Goal: Information Seeking & Learning: Stay updated

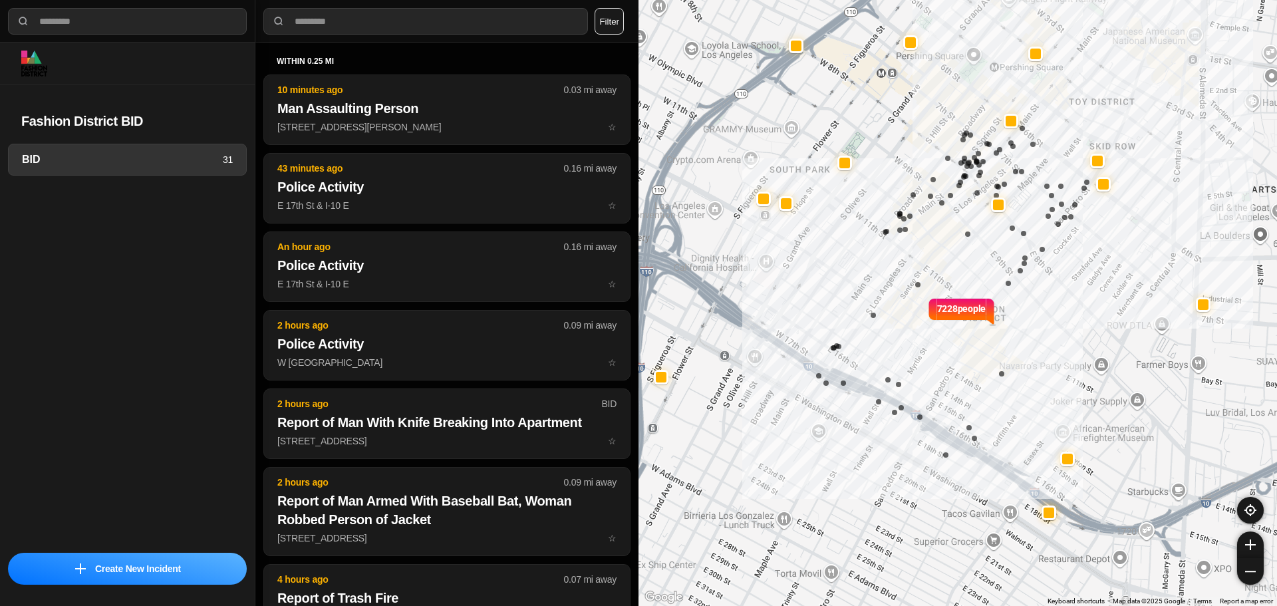
select select "*"
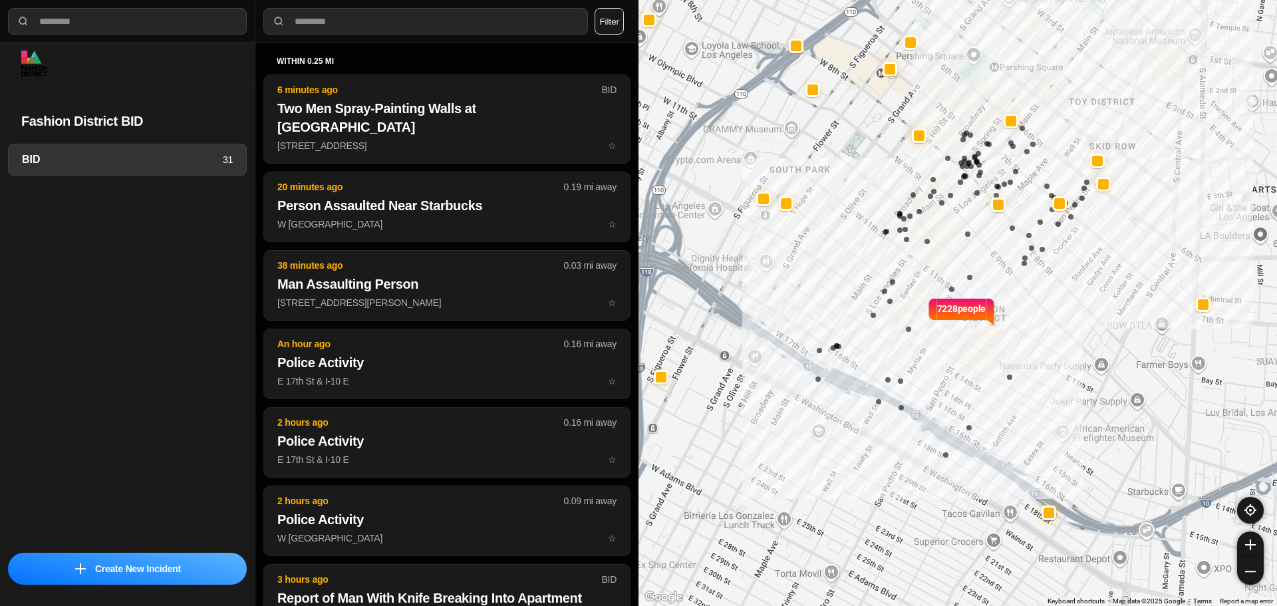
select select "*"
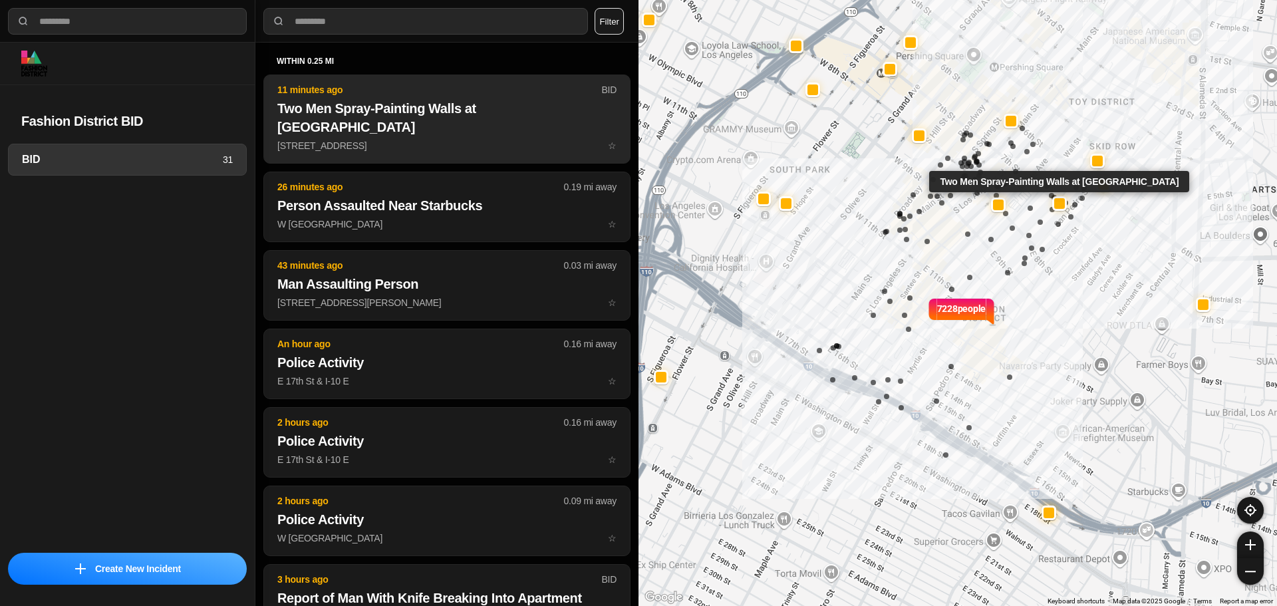
click at [362, 106] on h2 "Two Men Spray-Painting Walls at Madison Hotel" at bounding box center [446, 117] width 339 height 37
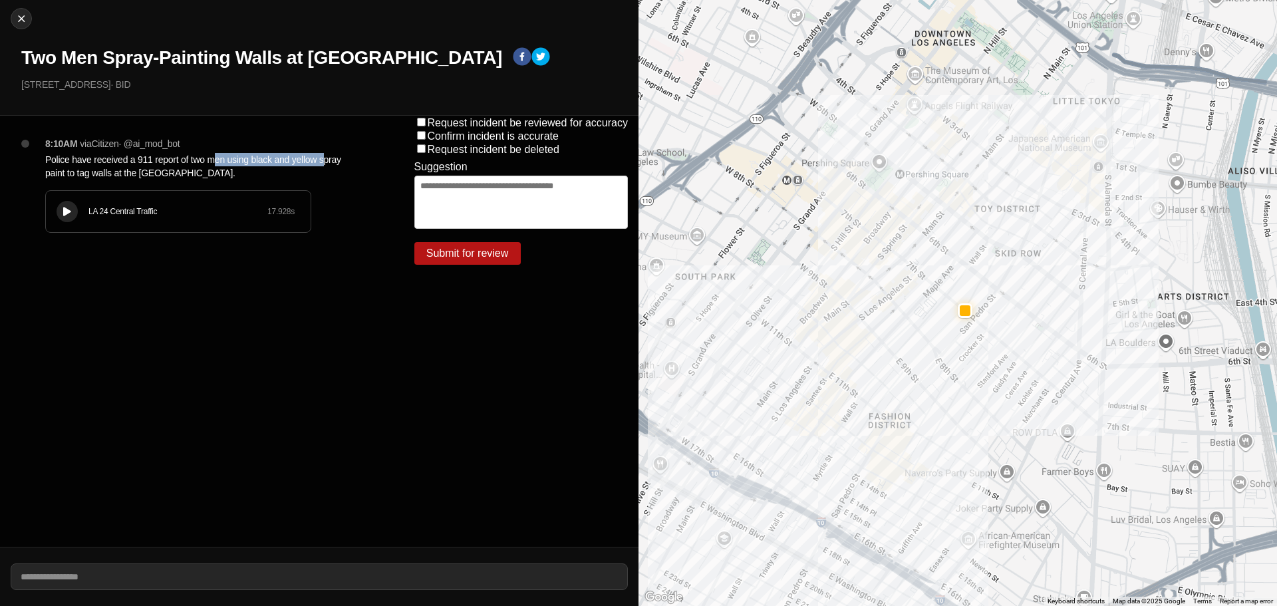
drag, startPoint x: 215, startPoint y: 160, endPoint x: 322, endPoint y: 158, distance: 106.4
click at [322, 158] on p "Police have received a 911 report of two men using black and yellow spray paint…" at bounding box center [203, 166] width 316 height 27
drag, startPoint x: 74, startPoint y: 174, endPoint x: 156, endPoint y: 172, distance: 81.8
click at [156, 172] on p "Police have received a 911 report of two men using black and yellow spray paint…" at bounding box center [203, 166] width 316 height 27
click at [78, 213] on div "LA 24 Central Traffic 17.928 s" at bounding box center [178, 211] width 265 height 41
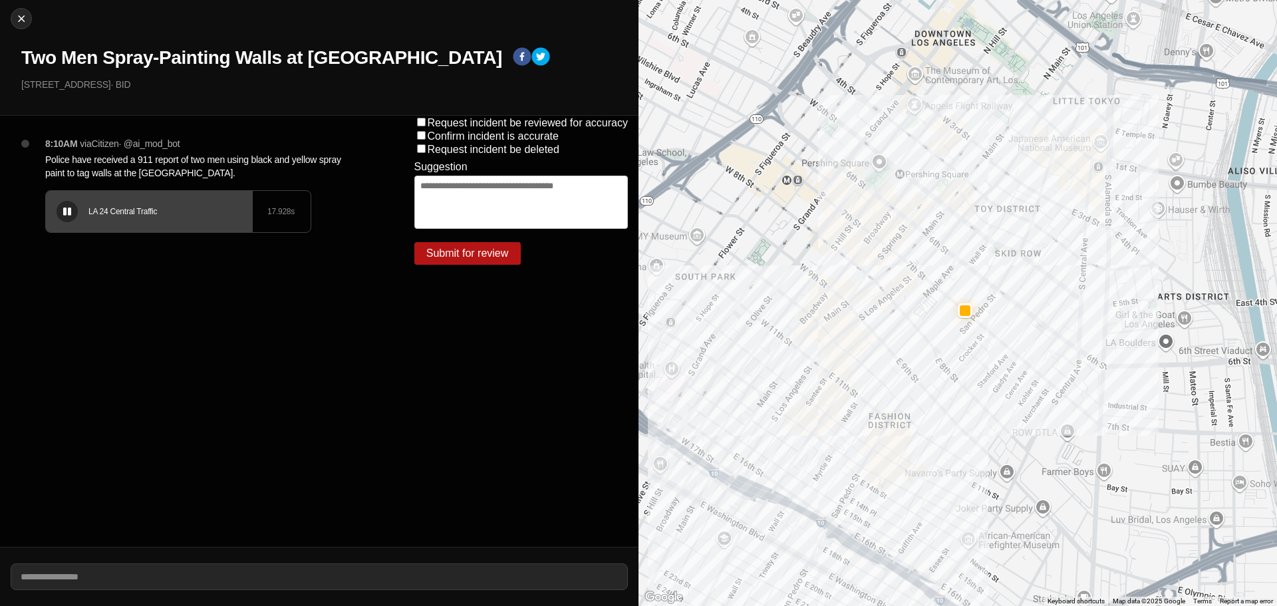
click at [54, 208] on div "LA 24 Central Traffic 17.928 s" at bounding box center [178, 211] width 265 height 41
click at [63, 211] on div at bounding box center [67, 212] width 13 height 10
click at [287, 59] on h1 "Two Men Spray-Painting Walls at Madison Hotel" at bounding box center [261, 58] width 481 height 24
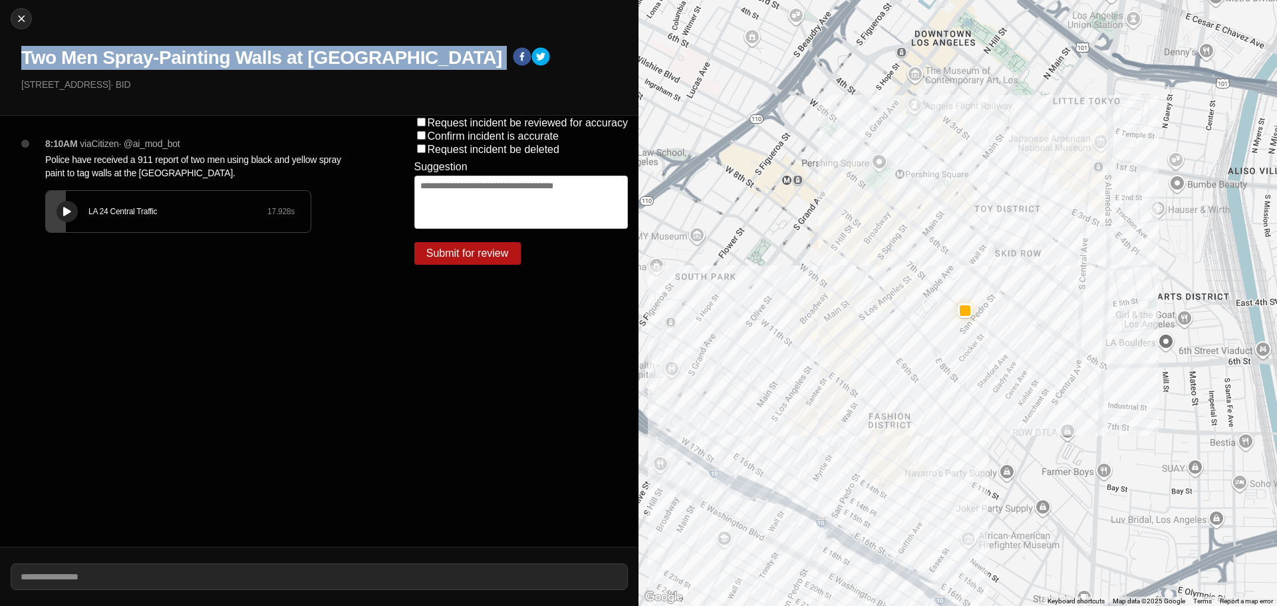
click at [287, 59] on h1 "Two Men Spray-Painting Walls at Madison Hotel" at bounding box center [261, 58] width 481 height 24
copy div "Two Men Spray-Painting Walls at Madison Hotel"
drag, startPoint x: 102, startPoint y: 88, endPoint x: 0, endPoint y: 88, distance: 101.7
click at [0, 88] on div "Close Two Men Spray-Painting Walls at Madison Hotel 423 East 7Th Street · BID" at bounding box center [319, 58] width 638 height 116
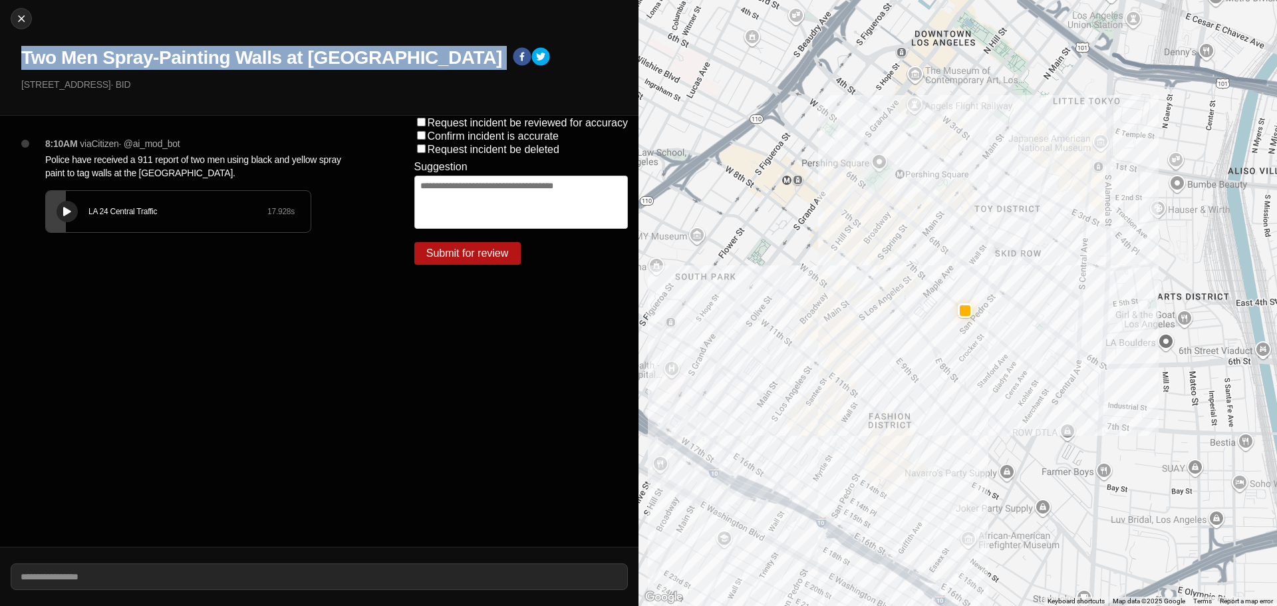
copy p "423 East 7Th Street"
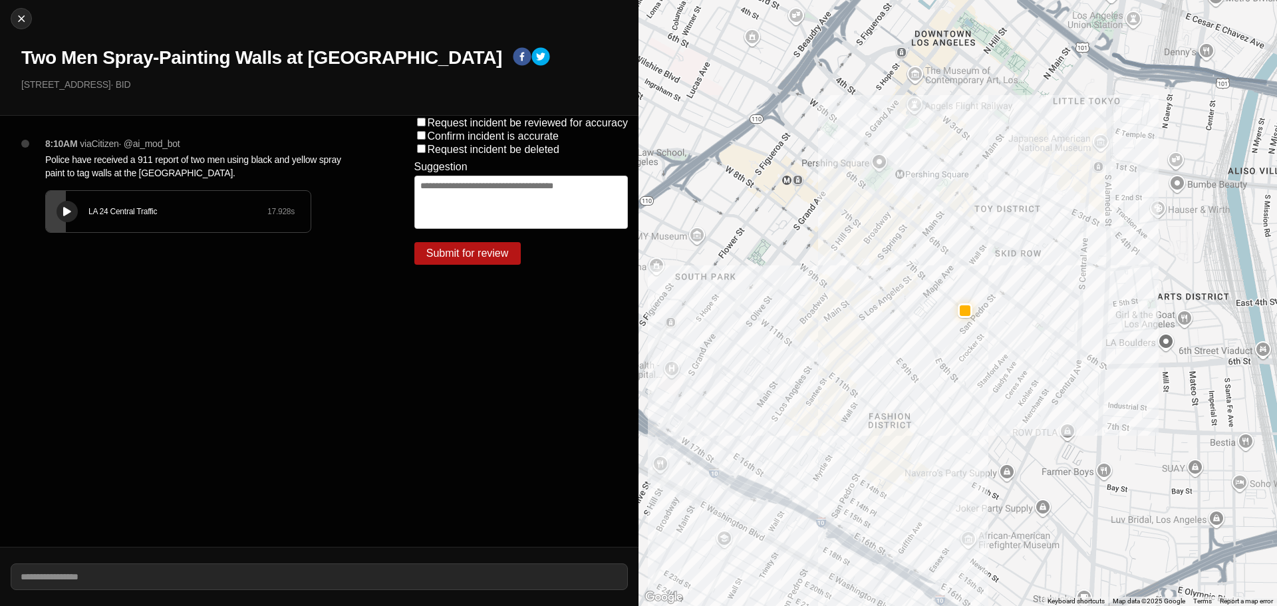
click at [93, 156] on p "Police have received a 911 report of two men using black and yellow spray paint…" at bounding box center [203, 166] width 316 height 27
click at [92, 157] on p "Police have received a 911 report of two men using black and yellow spray paint…" at bounding box center [203, 166] width 316 height 27
copy p "Police have received a 911 report of two men using black and yellow spray paint…"
click at [70, 217] on button at bounding box center [67, 211] width 21 height 21
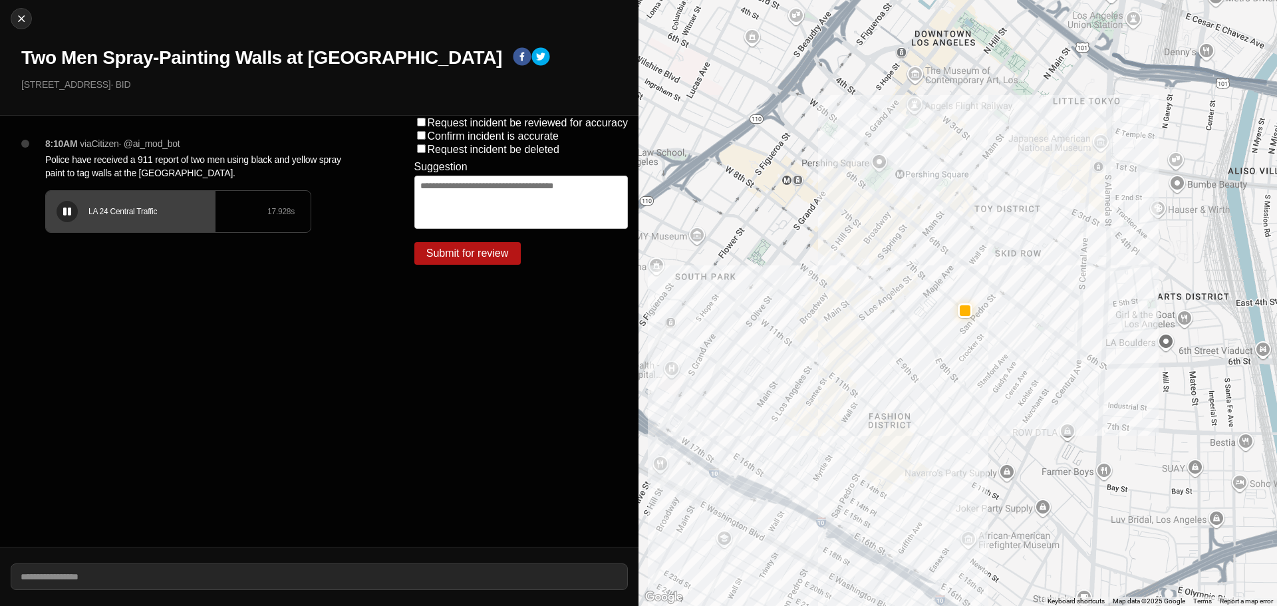
click at [110, 193] on div "LA 24 Central Traffic 17.928 s" at bounding box center [178, 211] width 265 height 41
click at [13, 22] on div at bounding box center [21, 18] width 20 height 13
select select "*"
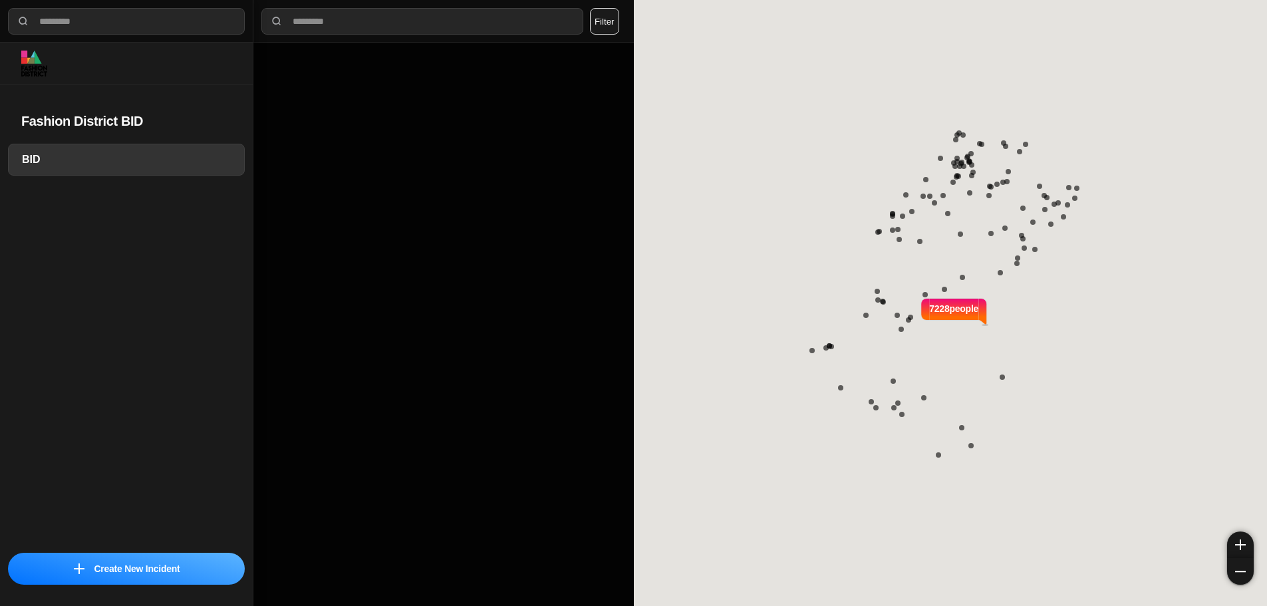
select select "*"
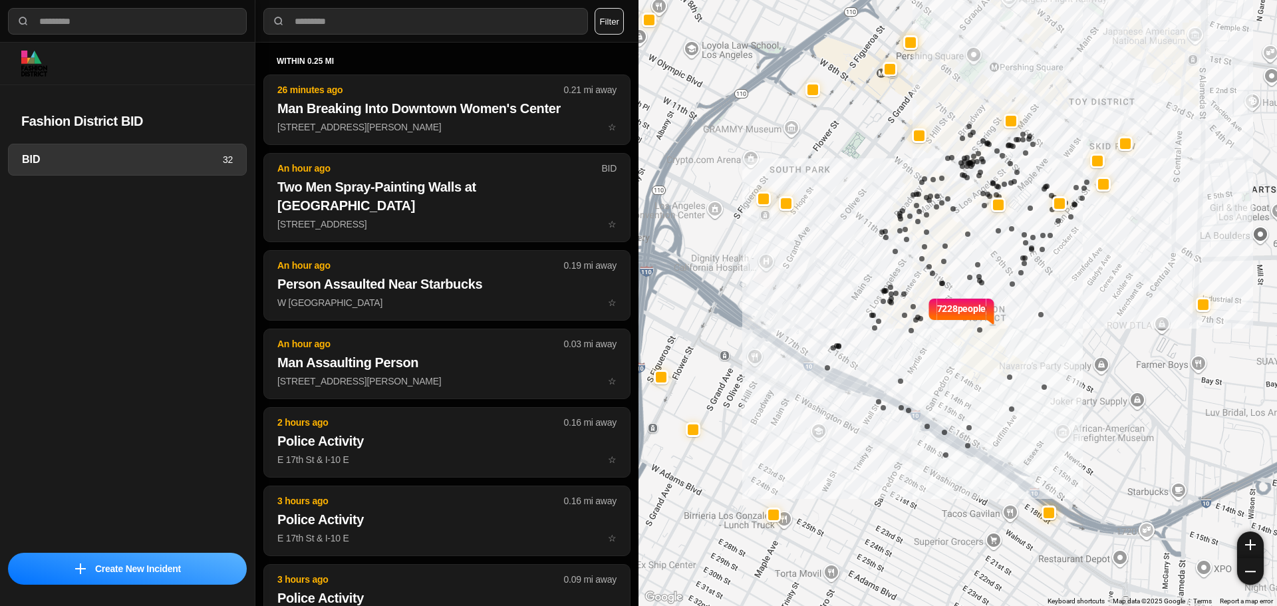
select select "*"
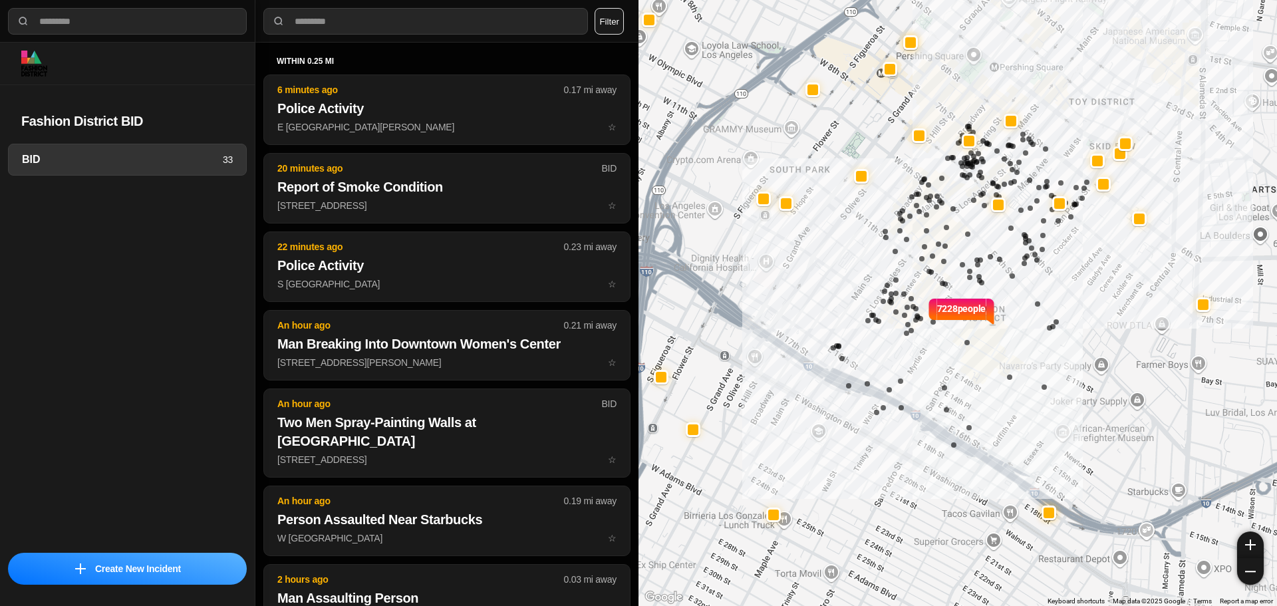
select select "*"
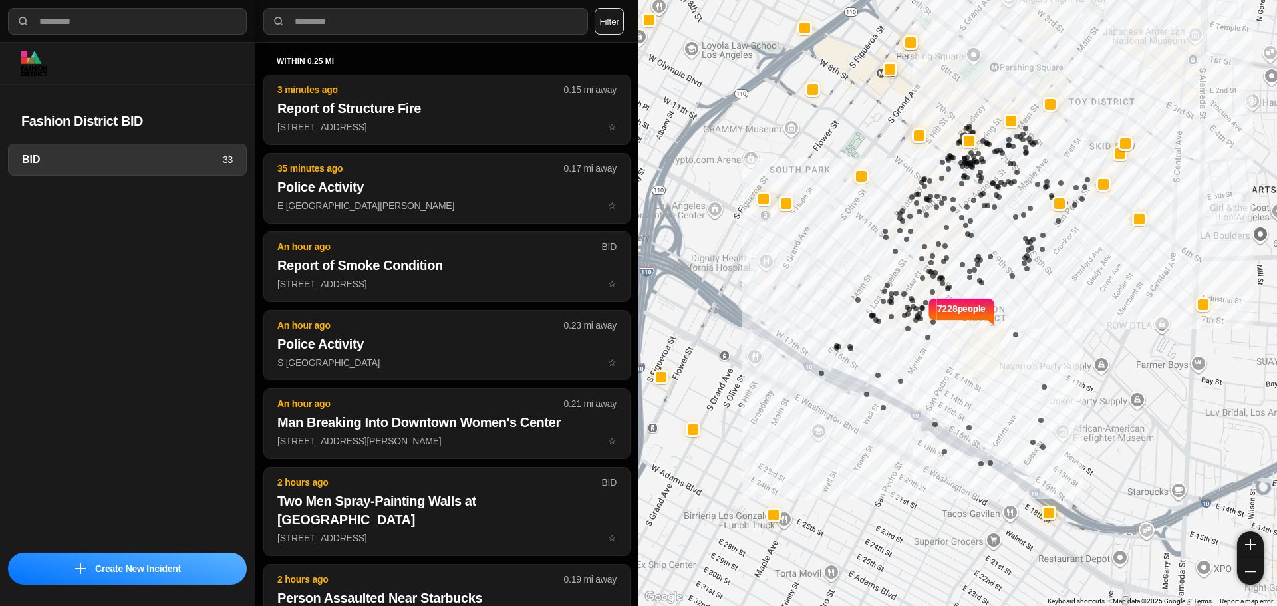
select select "*"
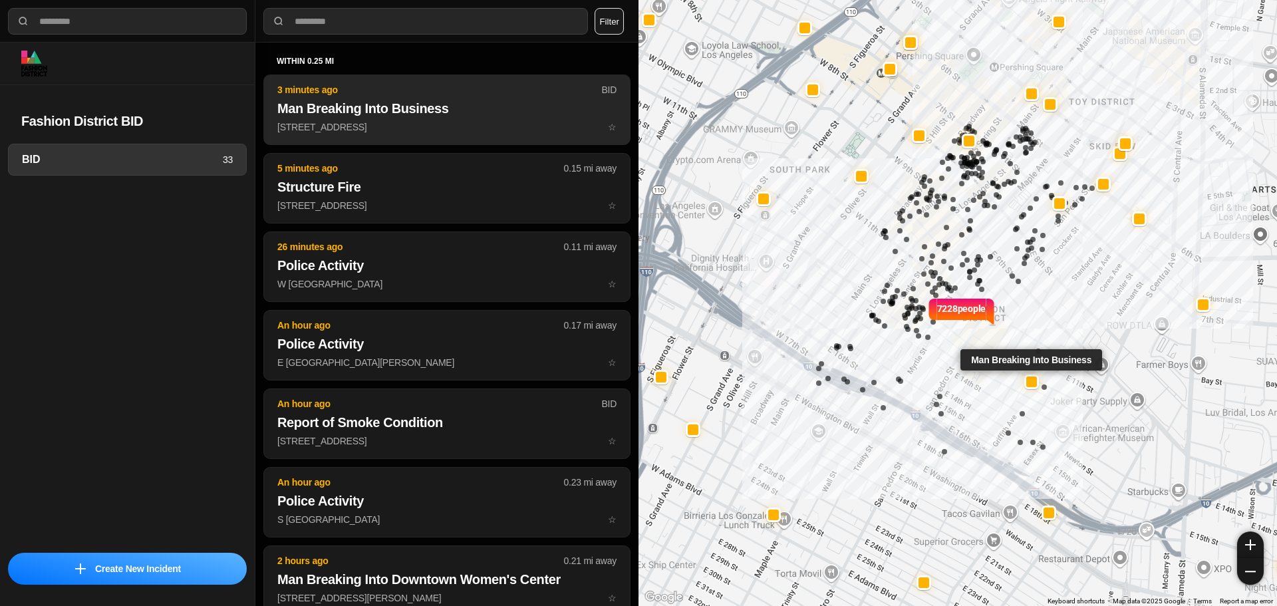
click at [342, 114] on h2 "Man Breaking Into Business" at bounding box center [446, 108] width 339 height 19
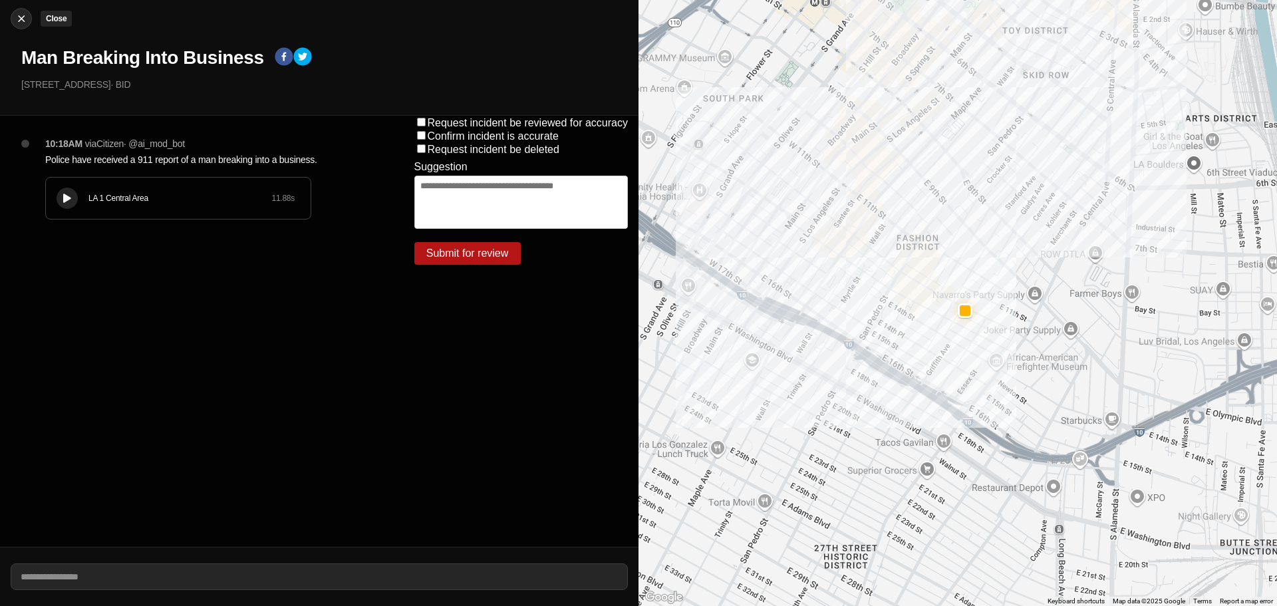
click at [24, 10] on button "Close" at bounding box center [21, 18] width 21 height 21
select select "*"
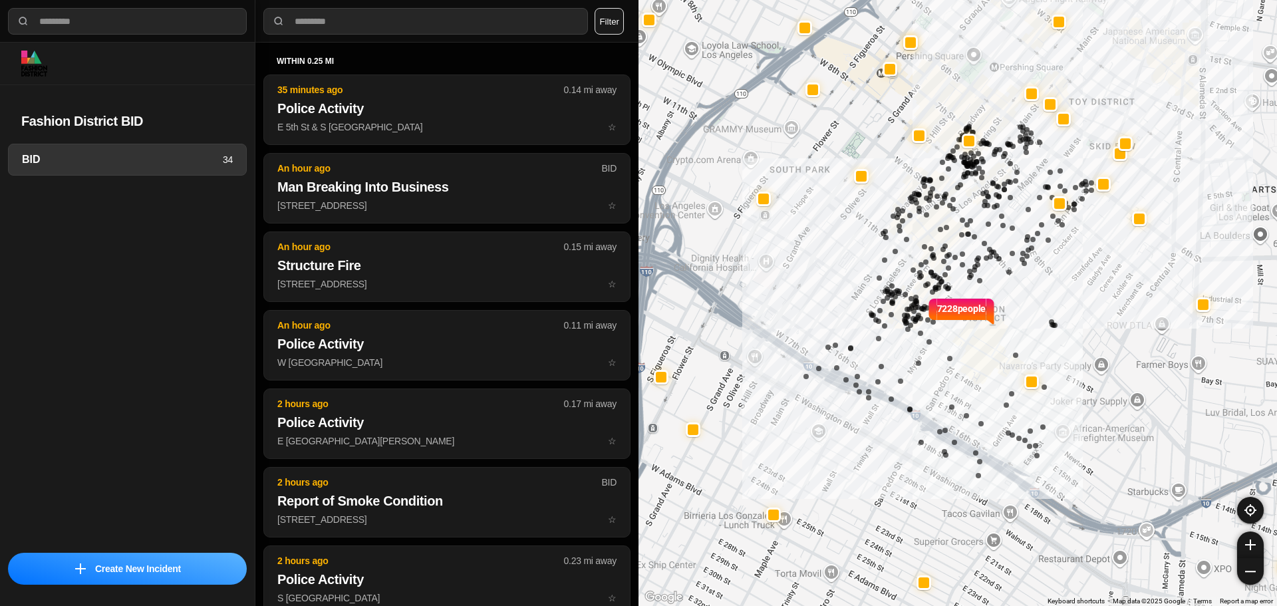
select select "*"
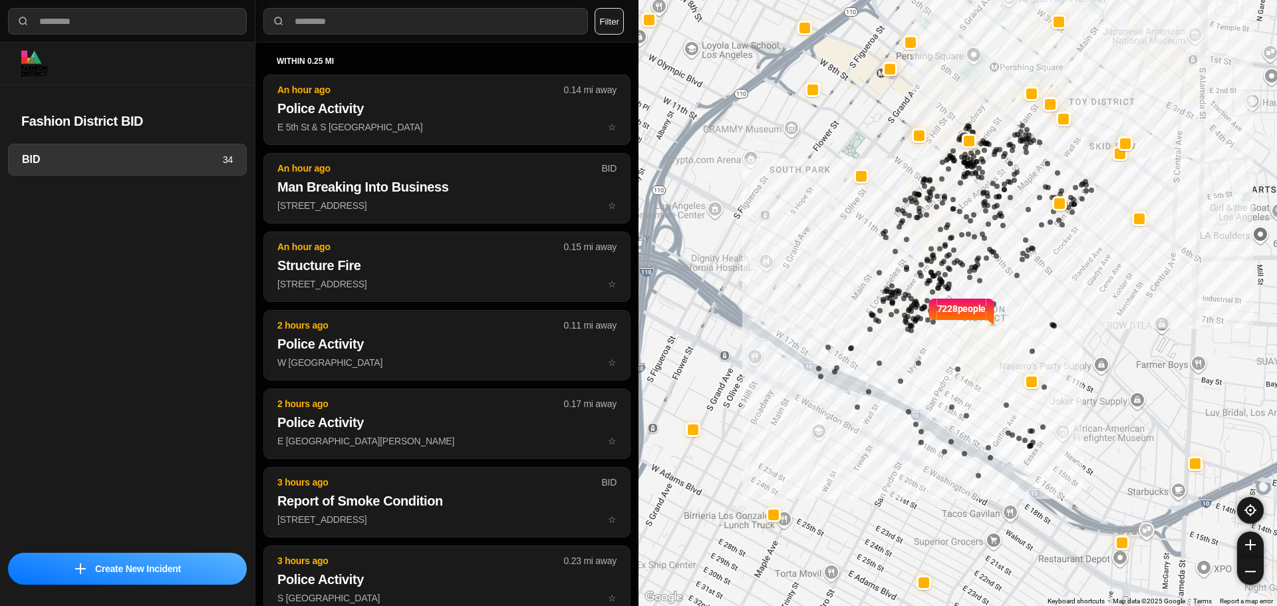
select select "*"
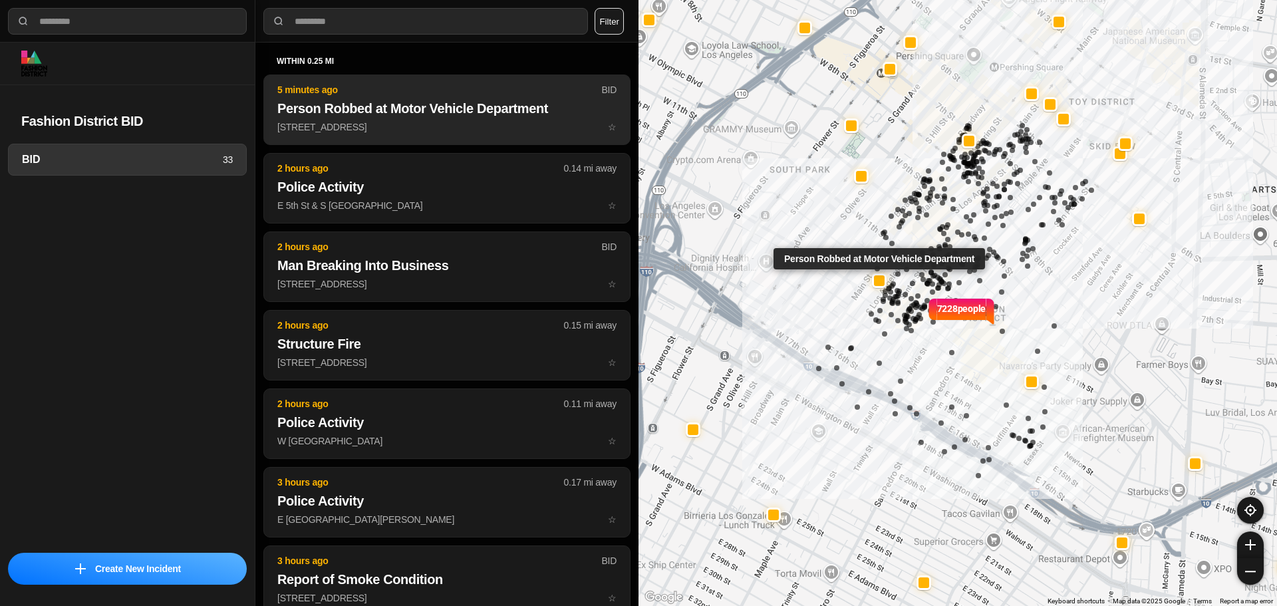
click at [450, 114] on h2 "Person Robbed at Motor Vehicle Department" at bounding box center [446, 108] width 339 height 19
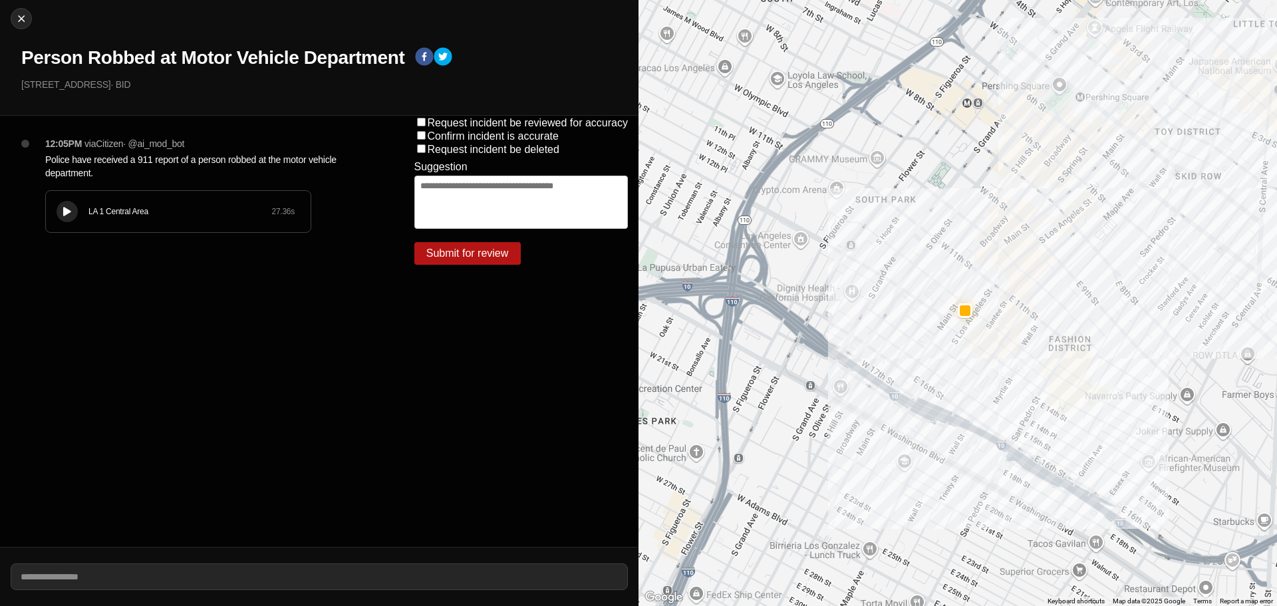
click at [72, 207] on button at bounding box center [67, 211] width 21 height 21
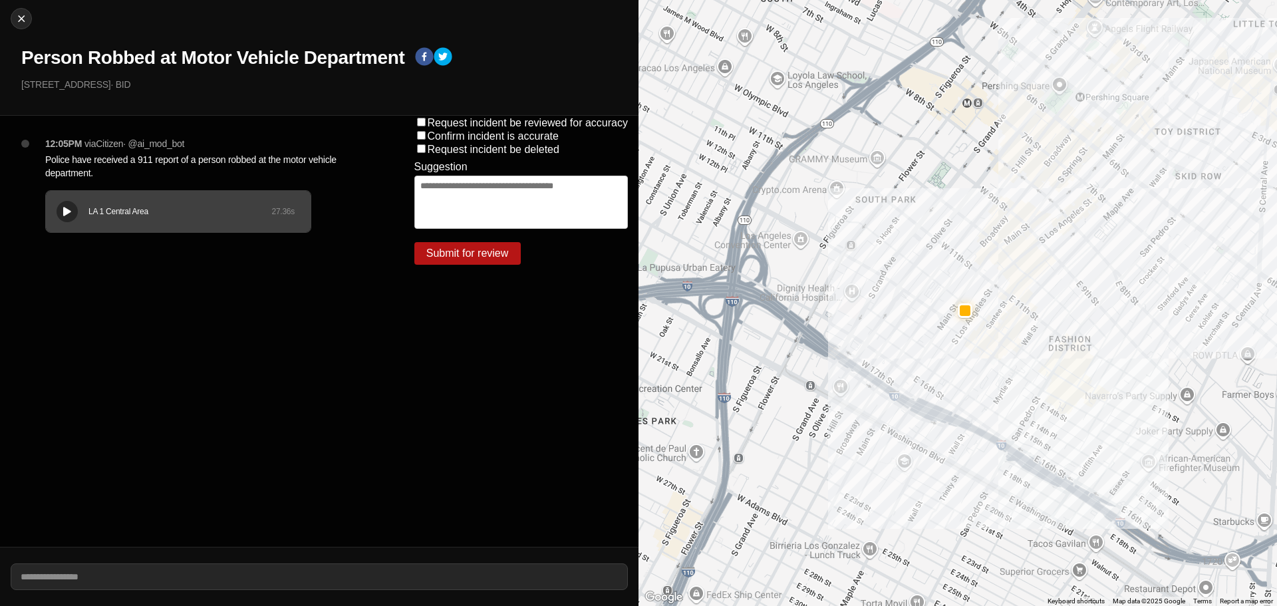
click at [313, 49] on h1 "Person Robbed at Motor Vehicle Department" at bounding box center [212, 58] width 383 height 24
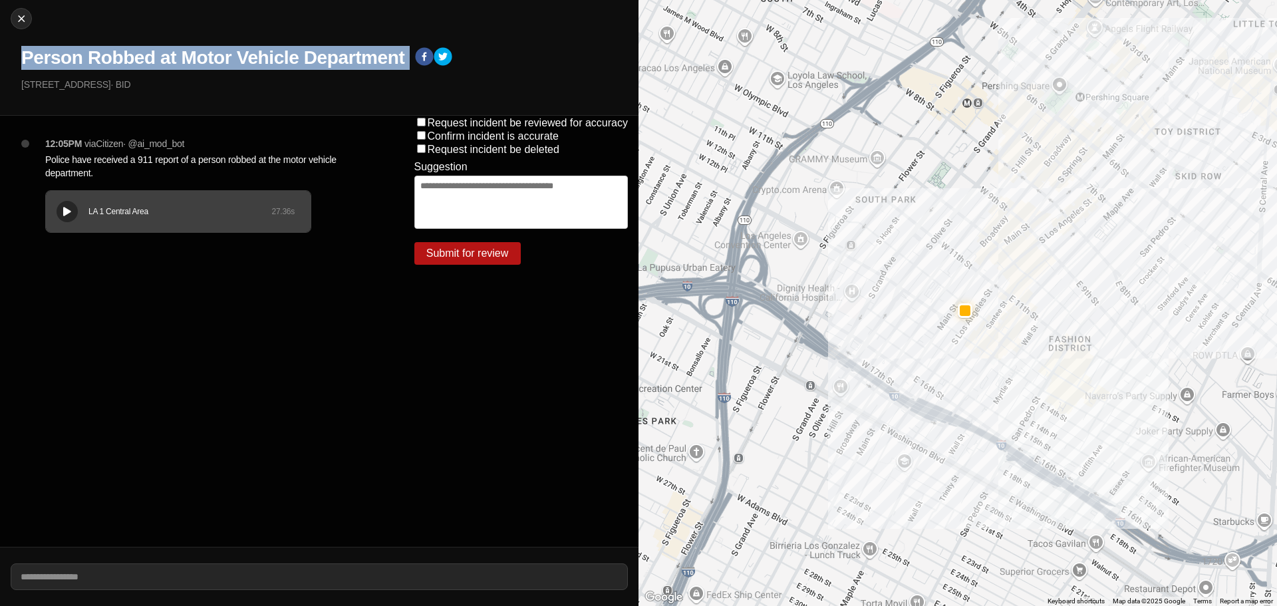
click at [313, 49] on h1 "Person Robbed at Motor Vehicle Department" at bounding box center [212, 58] width 383 height 24
copy div "Person Robbed at Motor Vehicle Department"
drag, startPoint x: 116, startPoint y: 84, endPoint x: 0, endPoint y: 84, distance: 116.4
click at [0, 84] on div "Close Person Robbed at Motor Vehicle Department 1200 South Main Street · BID" at bounding box center [319, 58] width 638 height 116
copy p "[STREET_ADDRESS]"
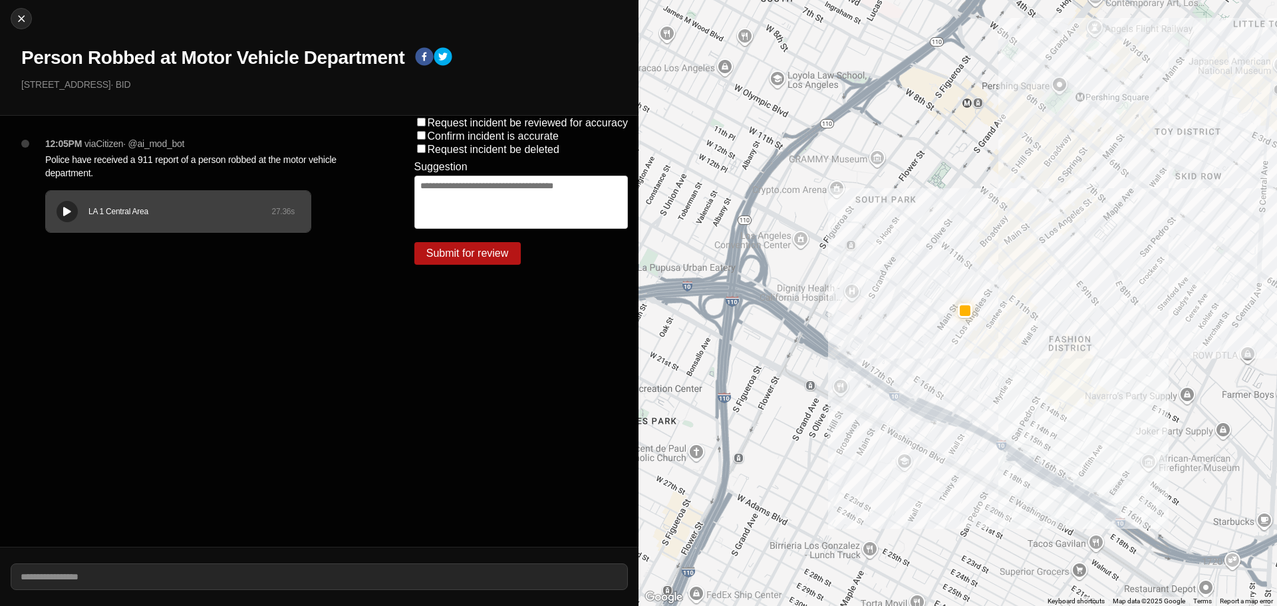
click at [334, 158] on p "Police have received a 911 report of a person robbed at the motor vehicle depar…" at bounding box center [203, 166] width 316 height 27
click at [331, 158] on p "Police have received a 911 report of a person robbed at the motor vehicle depar…" at bounding box center [203, 166] width 316 height 27
copy p "Police have received a 911 report of a person robbed at the motor vehicle depar…"
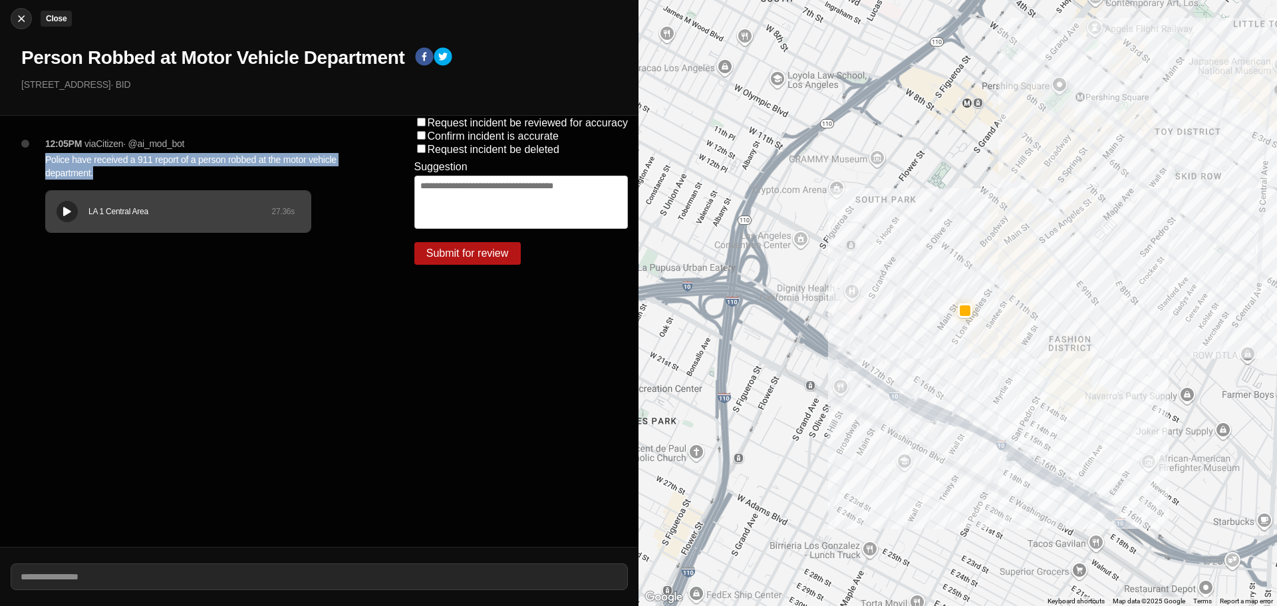
click at [18, 18] on img at bounding box center [21, 18] width 13 height 13
select select "*"
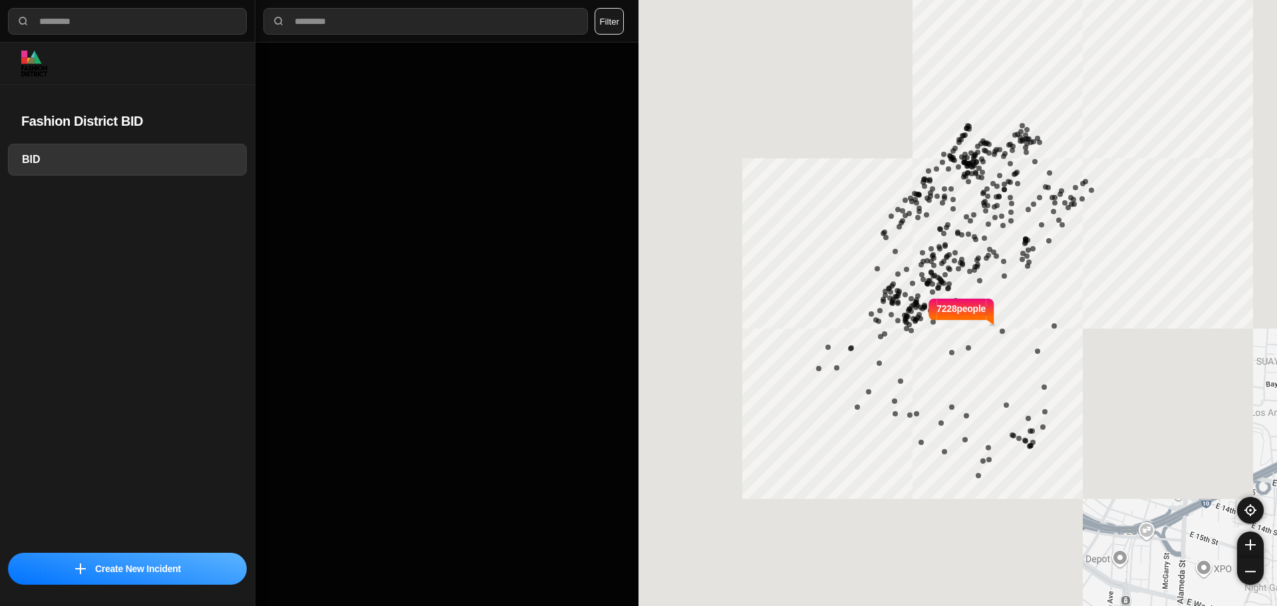
select select "*"
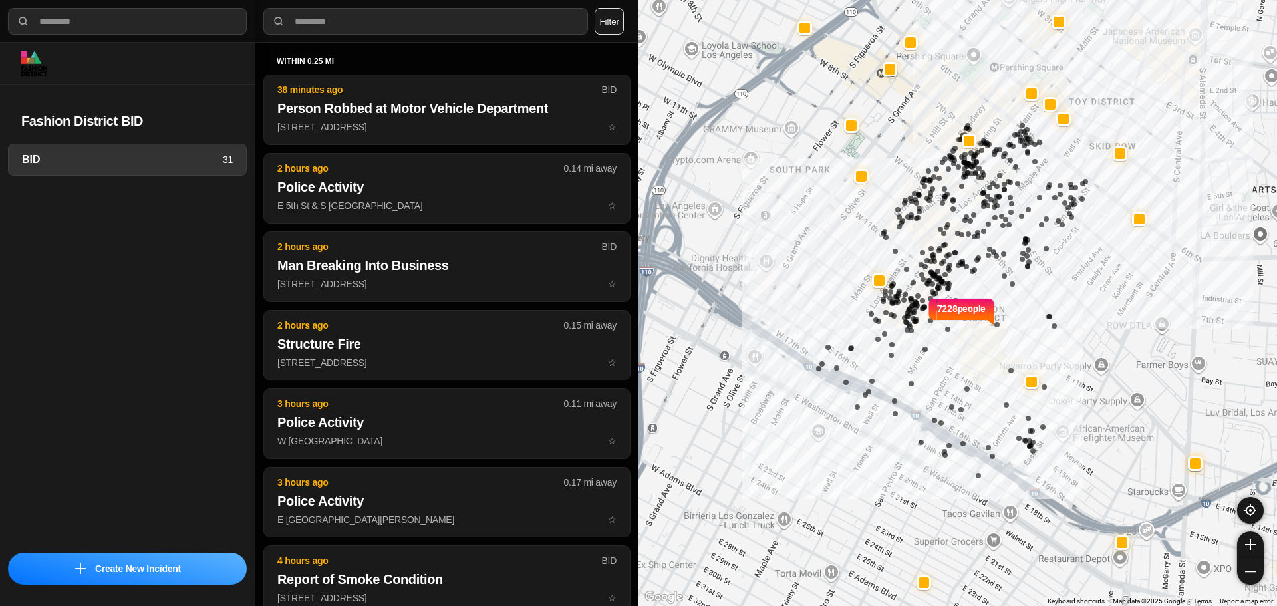
select select "*"
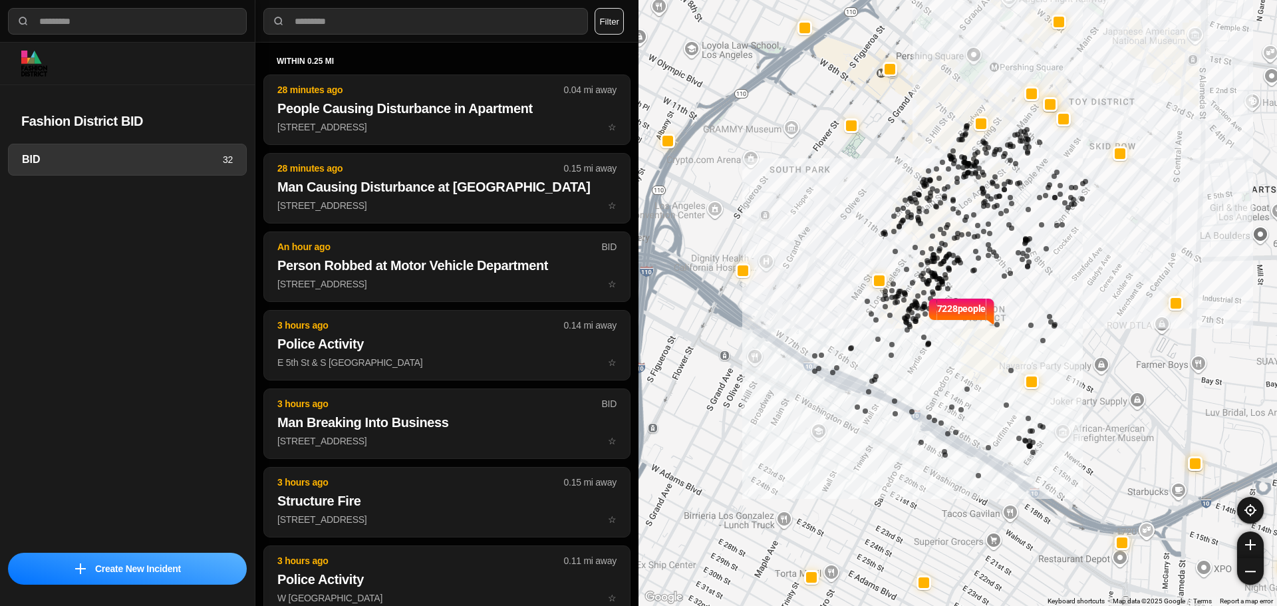
select select "*"
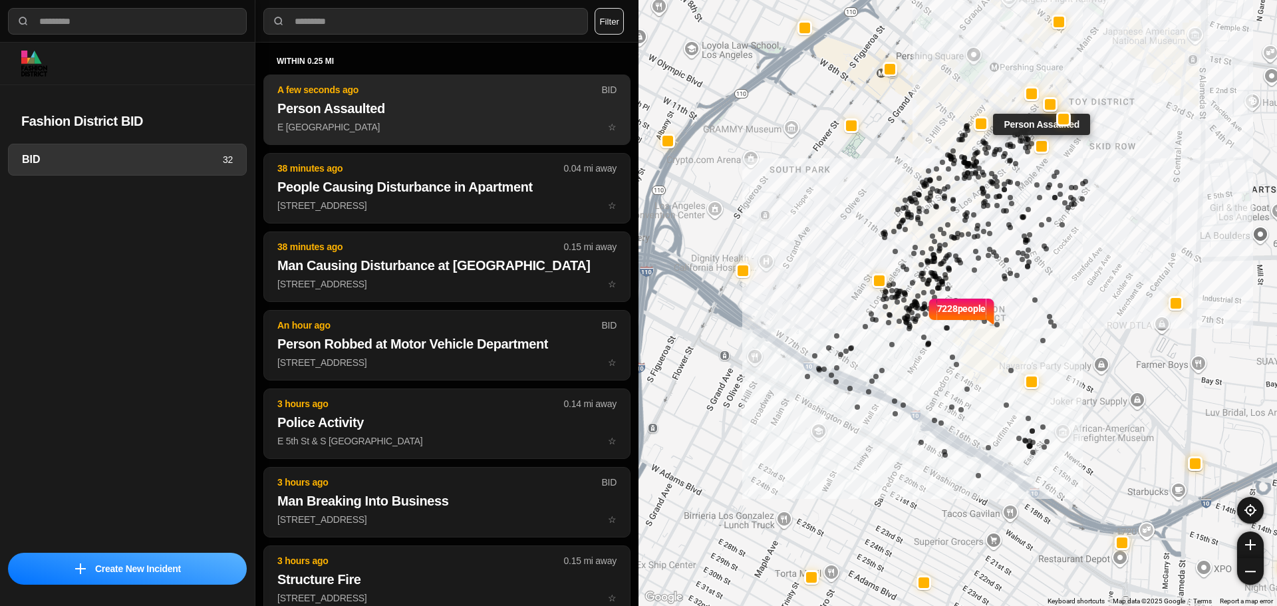
click at [394, 103] on h2 "Person Assaulted" at bounding box center [446, 108] width 339 height 19
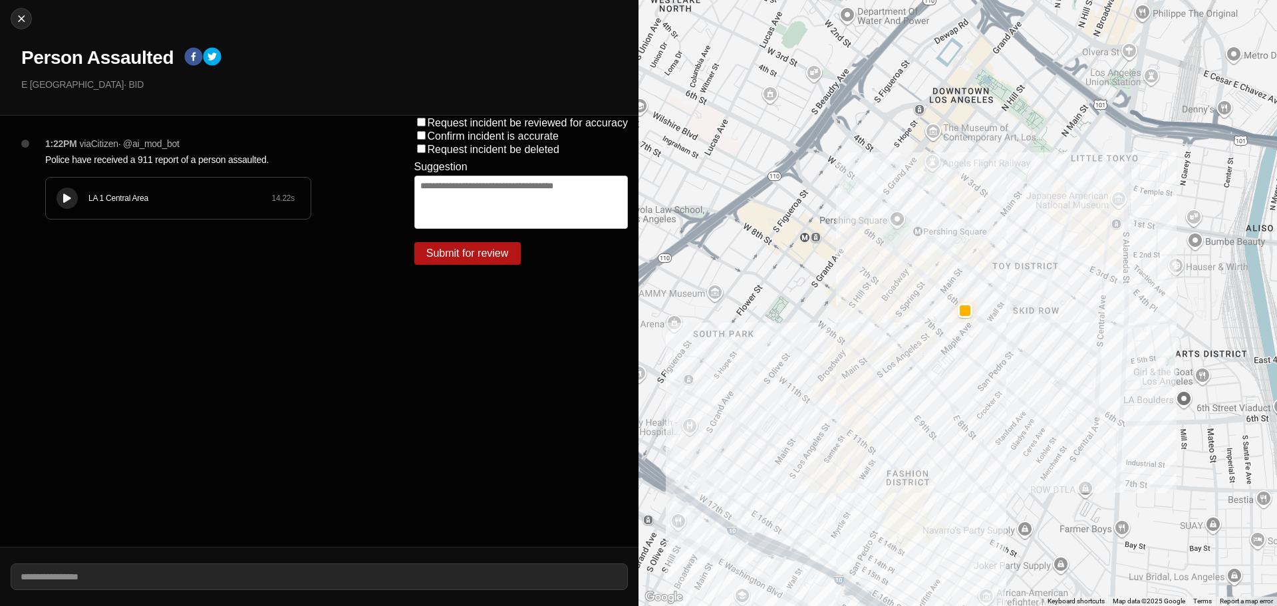
click at [63, 202] on div at bounding box center [67, 198] width 13 height 10
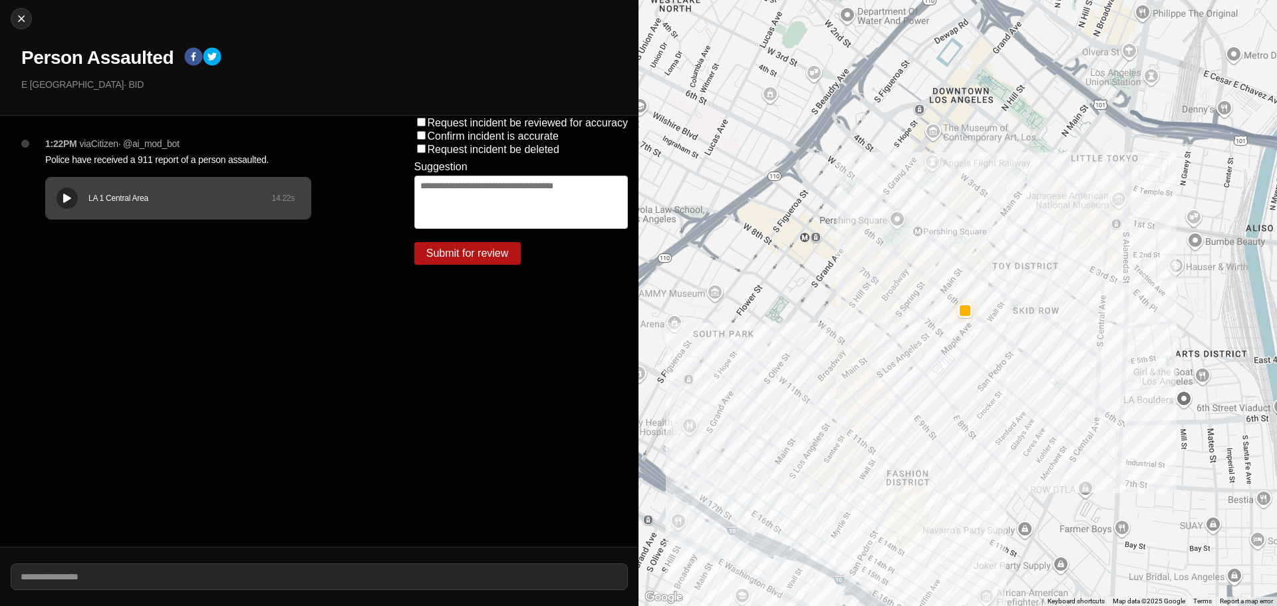
click at [120, 54] on h1 "Person Assaulted" at bounding box center [97, 58] width 152 height 24
copy div "Person Assaulted"
drag, startPoint x: 133, startPoint y: 86, endPoint x: 0, endPoint y: 102, distance: 133.9
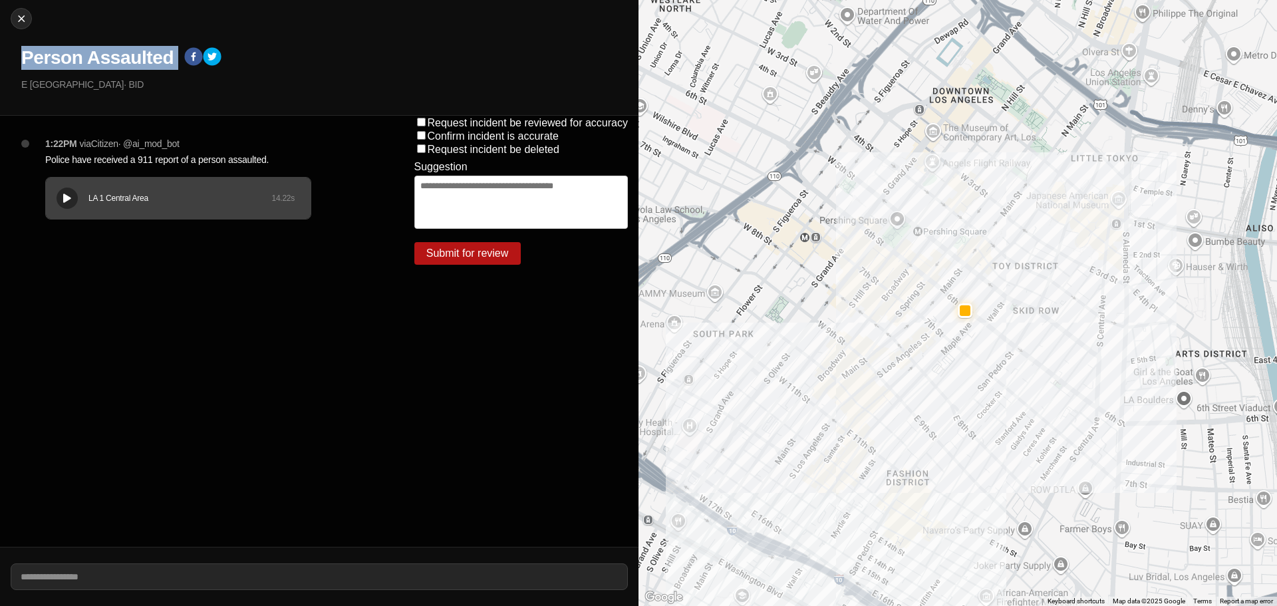
click at [0, 102] on div "Close Person Assaulted E 6th St & S Los Angeles St · BID" at bounding box center [319, 58] width 638 height 116
copy p "E [GEOGRAPHIC_DATA]"
click at [190, 150] on div "1:22PM via Citizen · @ ai_mod_bot Police have received a 911 report of a person…" at bounding box center [209, 191] width 348 height 109
click at [187, 158] on p "Police have received a 911 report of a person assaulted." at bounding box center [203, 159] width 316 height 13
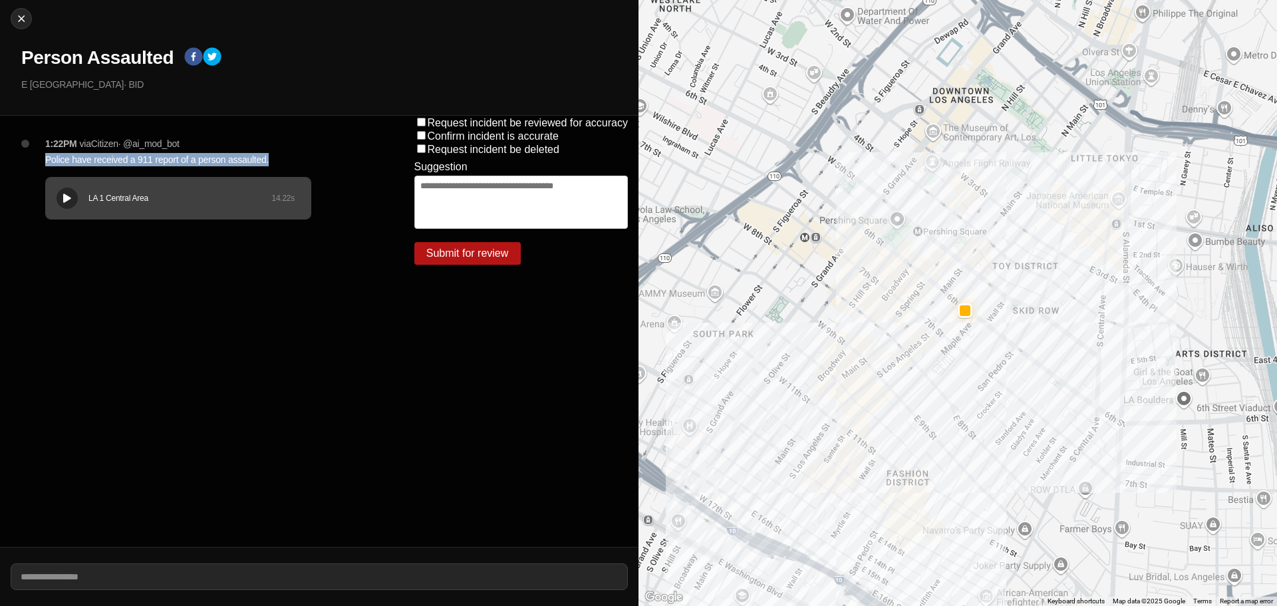
click at [187, 158] on p "Police have received a 911 report of a person assaulted." at bounding box center [203, 159] width 316 height 13
copy p "Police have received a 911 report of a person assaulted."
click at [25, 22] on img at bounding box center [21, 18] width 13 height 13
select select "*"
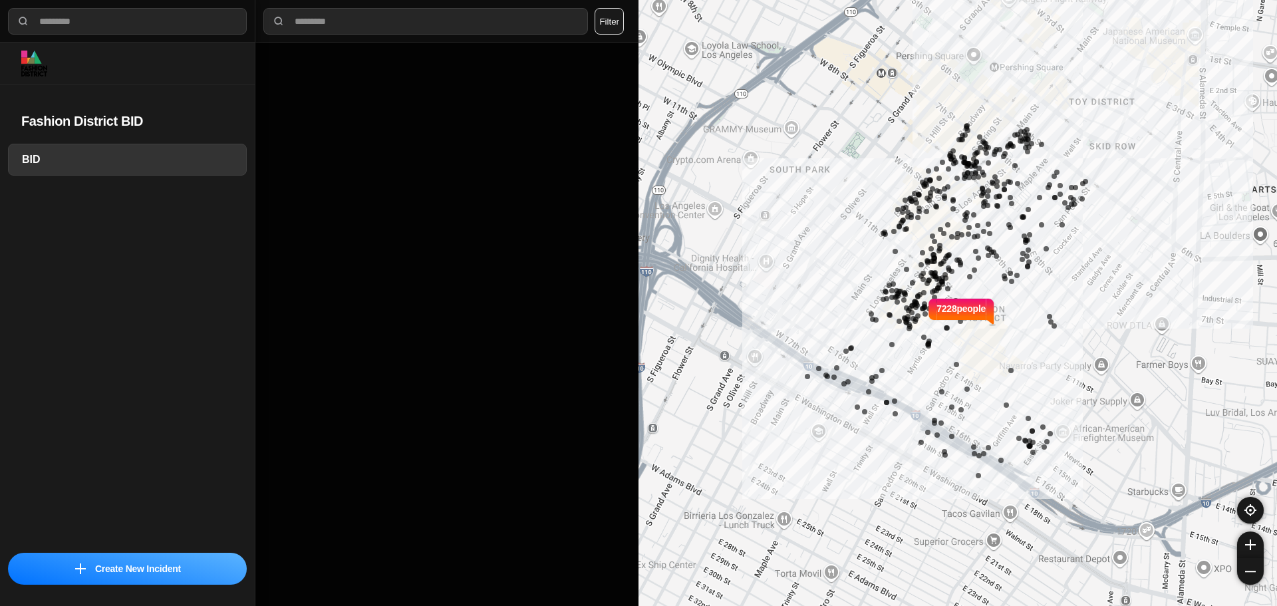
select select "*"
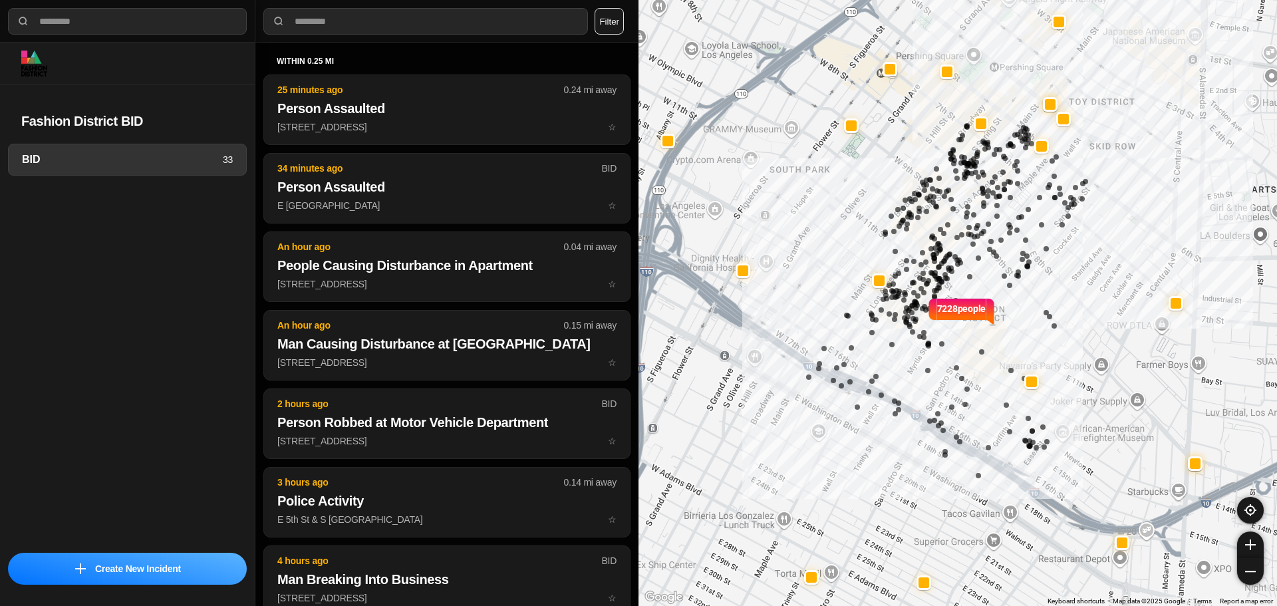
select select "*"
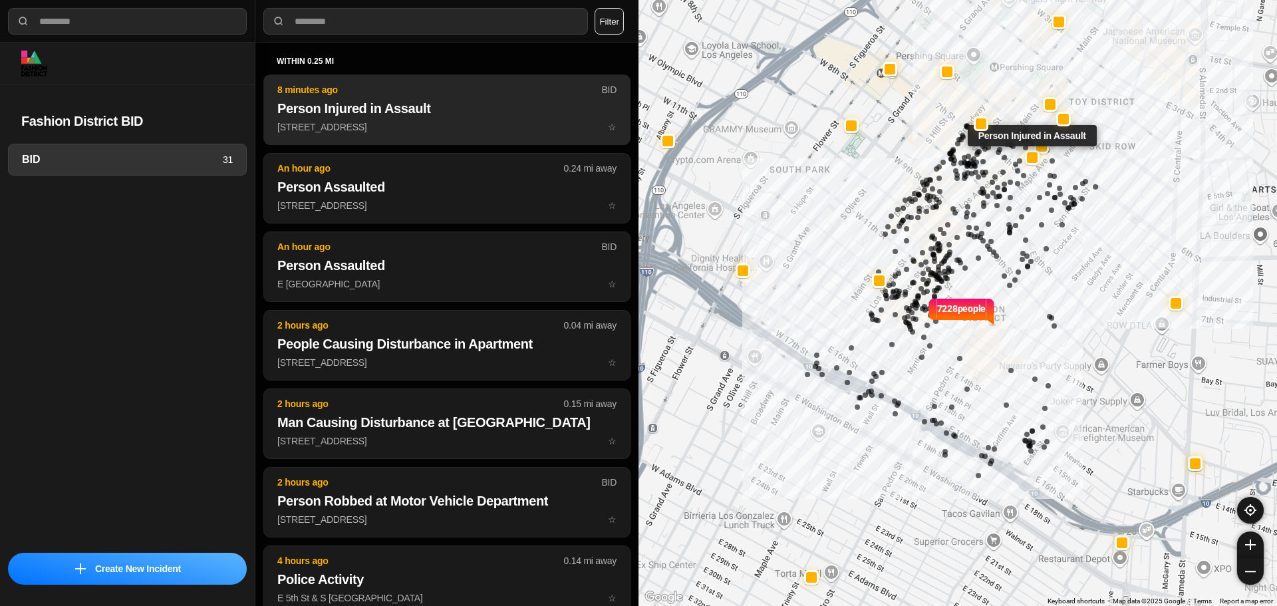
click at [389, 95] on p "8 minutes ago" at bounding box center [439, 89] width 324 height 13
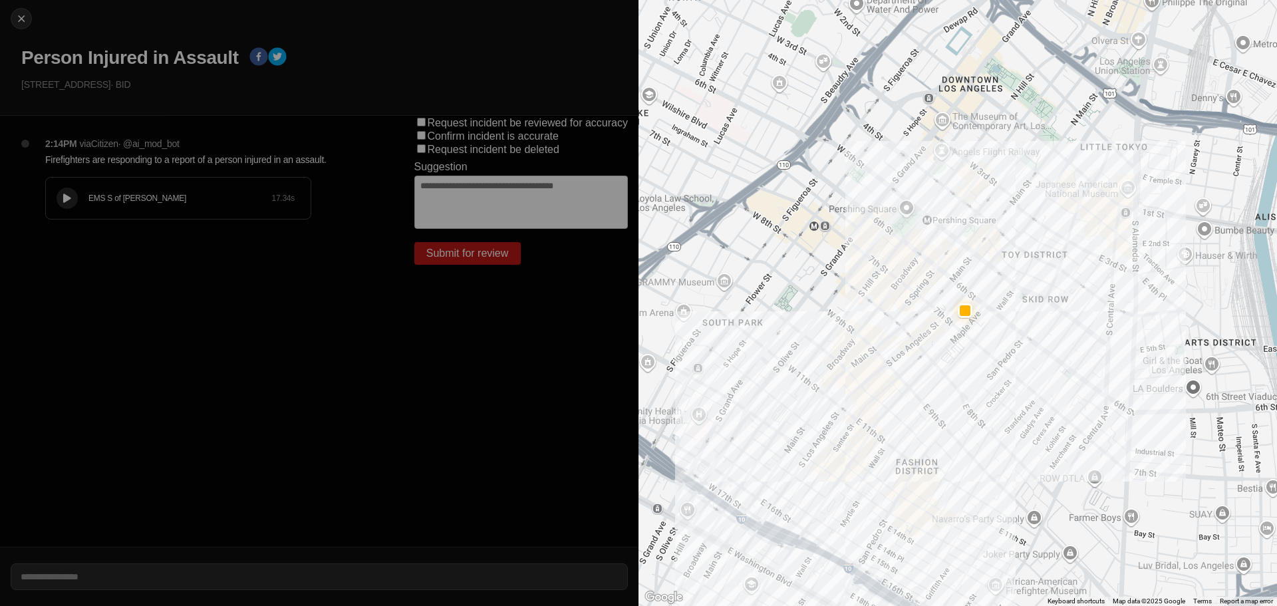
click at [63, 199] on icon at bounding box center [67, 198] width 8 height 9
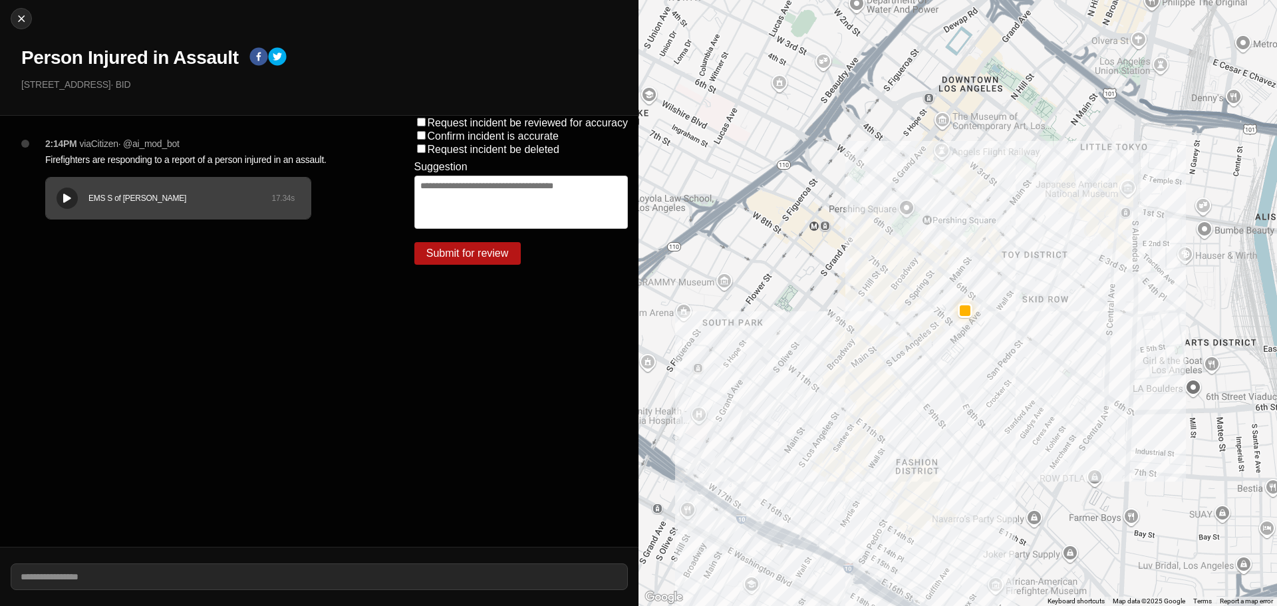
click at [193, 60] on h1 "Person Injured in Assault" at bounding box center [129, 58] width 217 height 24
copy div "Person Injured in Assault"
drag, startPoint x: 139, startPoint y: 86, endPoint x: 0, endPoint y: 100, distance: 139.6
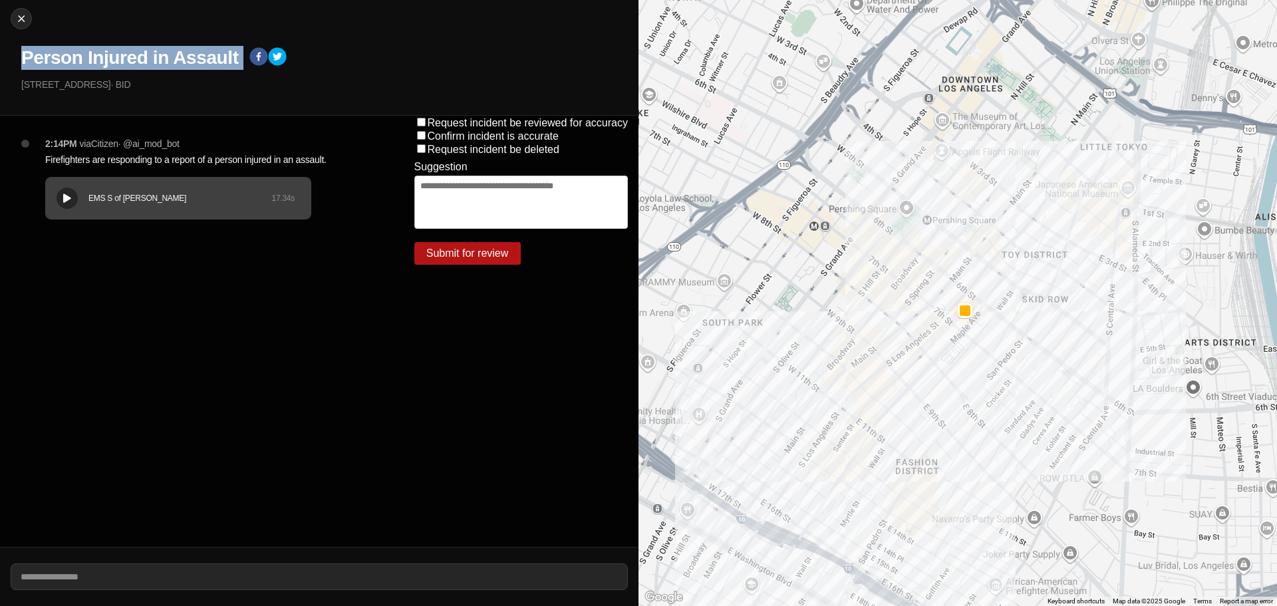
click at [0, 100] on div "Close Person Injured in Assault 630 South Los Angeles Street · BID" at bounding box center [319, 58] width 638 height 116
copy p "[STREET_ADDRESS]"
click at [208, 158] on p "Firefighters are responding to a report of a person injured in an assault." at bounding box center [203, 159] width 316 height 13
click at [207, 158] on p "Firefighters are responding to a report of a person injured in an assault." at bounding box center [203, 159] width 316 height 13
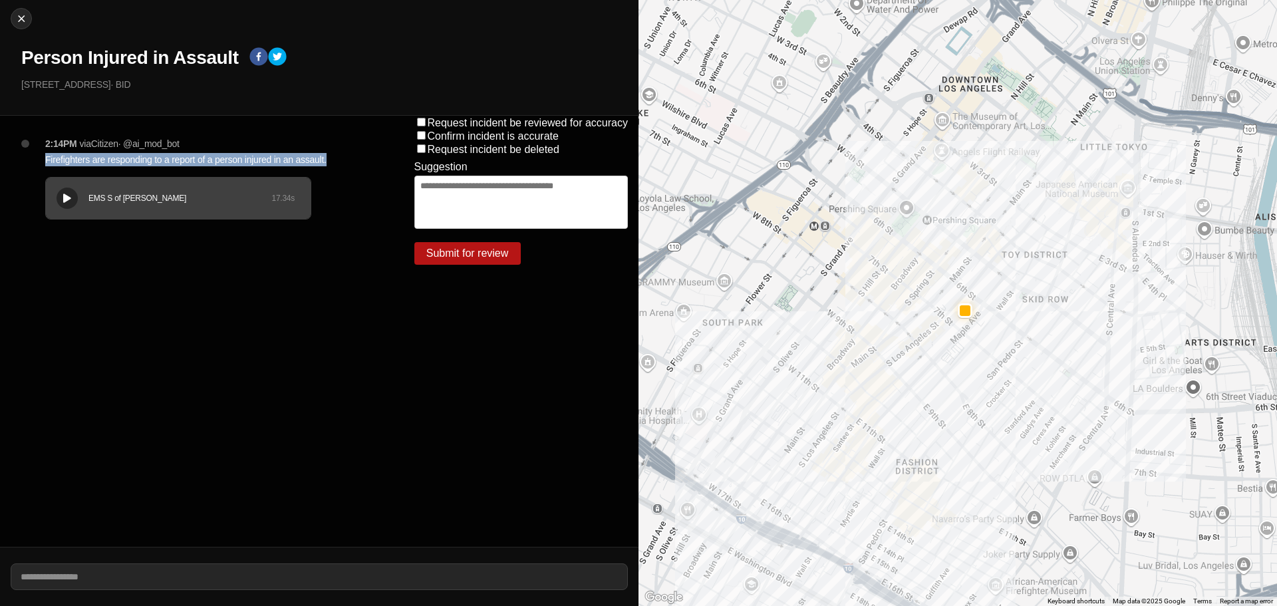
click at [207, 158] on p "Firefighters are responding to a report of a person injured in an assault." at bounding box center [203, 159] width 316 height 13
copy p "Firefighters are responding to a report of a person injured in an assault."
click at [16, 17] on img at bounding box center [21, 18] width 13 height 13
select select "*"
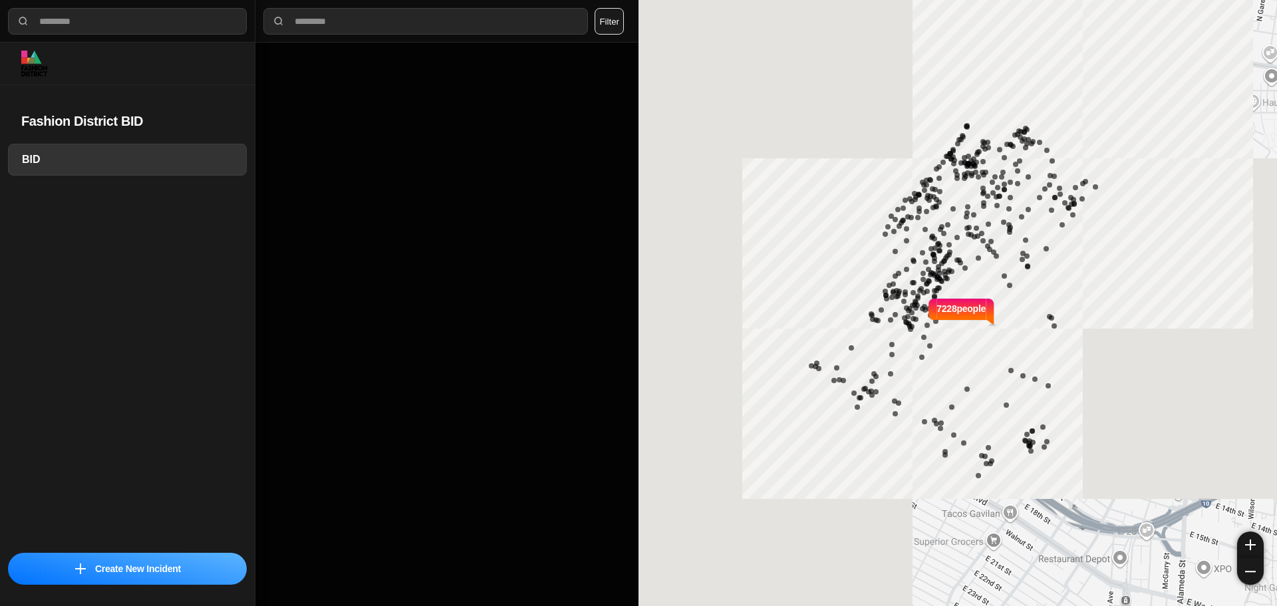
select select "*"
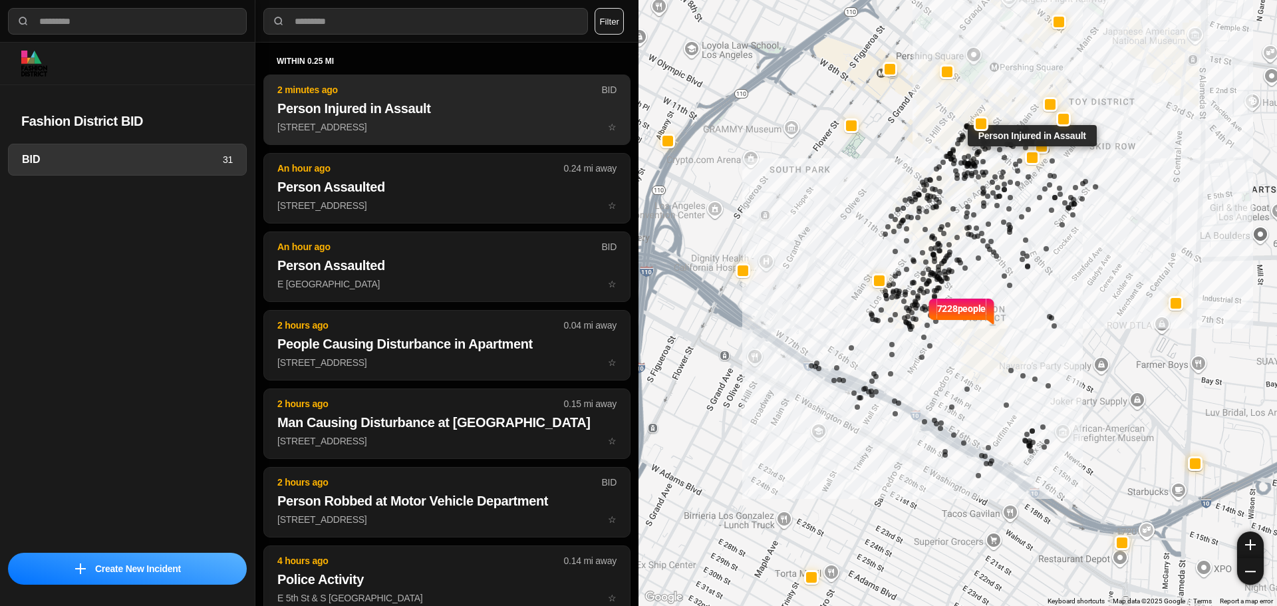
click at [430, 126] on p "[STREET_ADDRESS] ☆" at bounding box center [446, 126] width 339 height 13
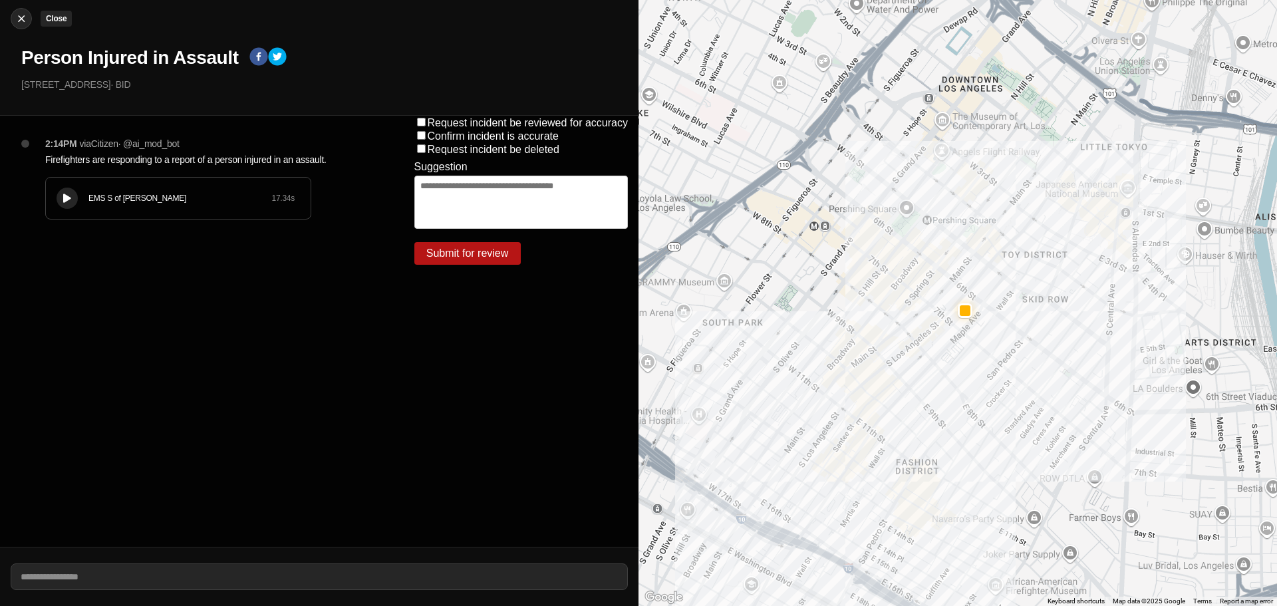
click at [25, 19] on img at bounding box center [21, 18] width 13 height 13
select select "*"
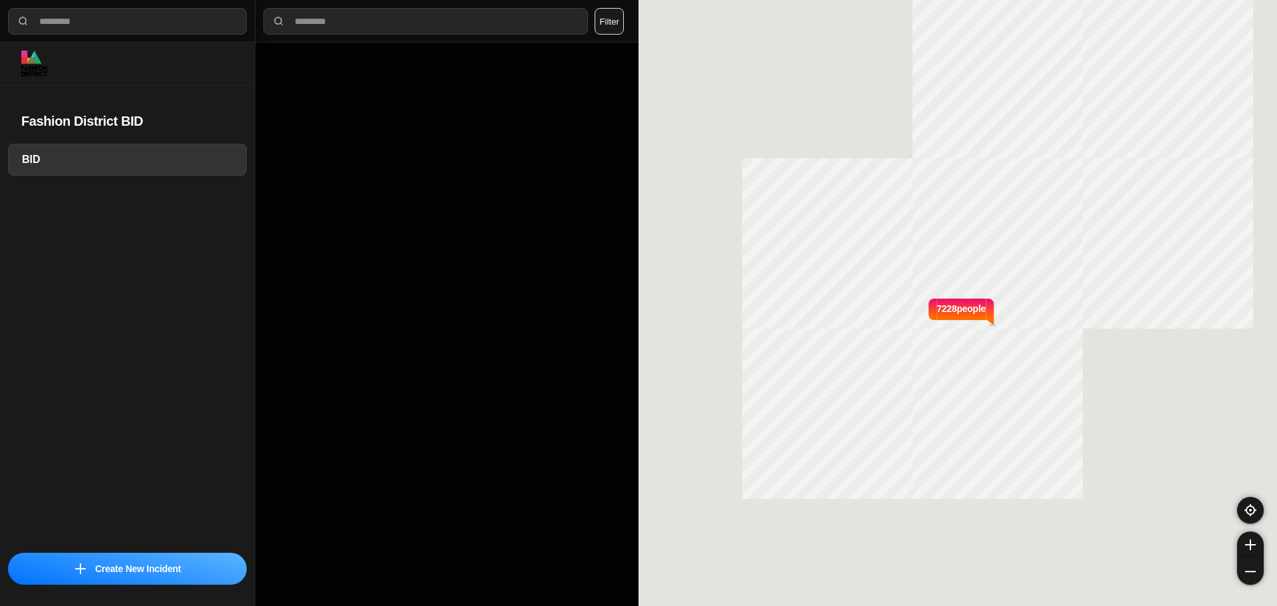
select select "*"
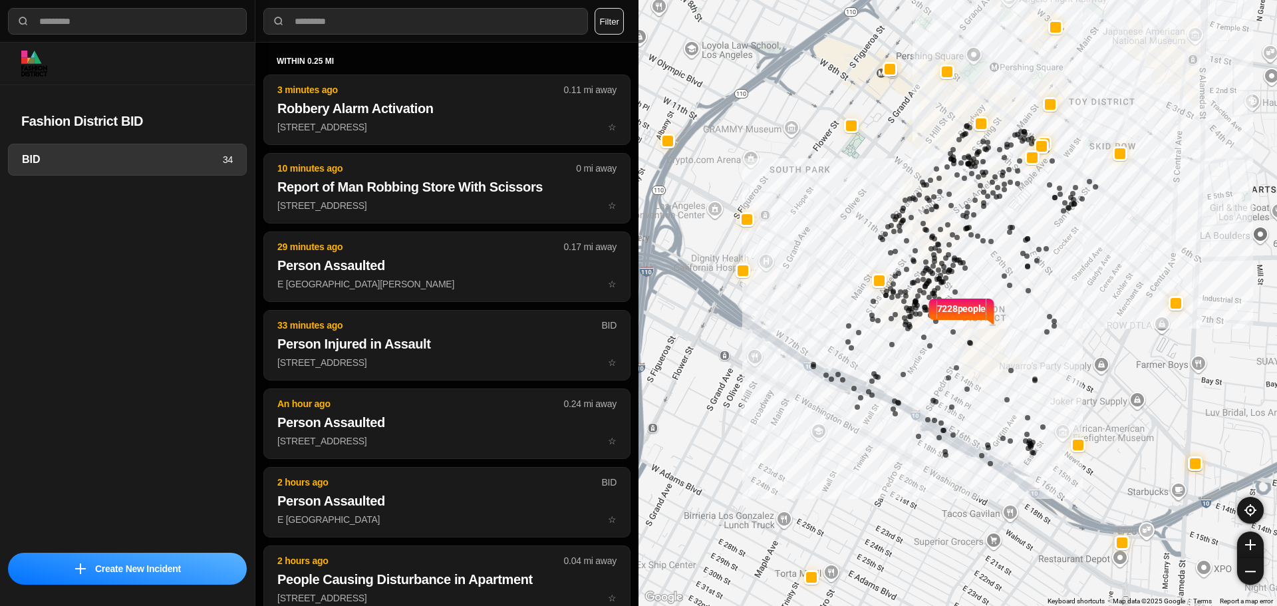
select select "*"
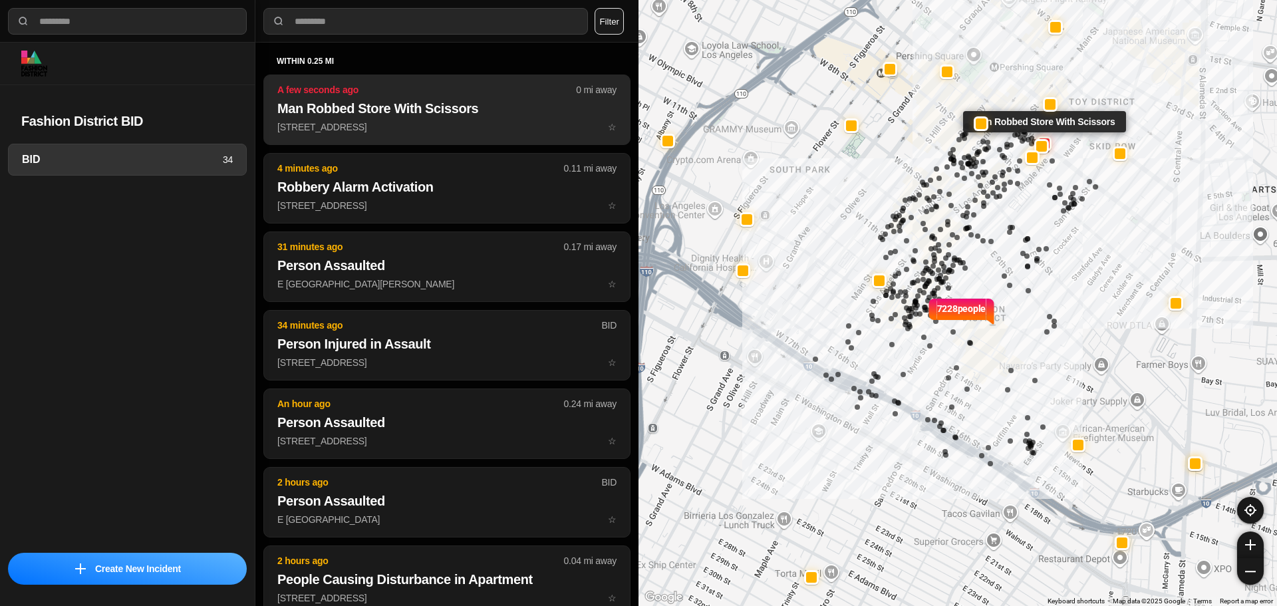
click at [424, 125] on p "560 South Los Angeles Street ☆" at bounding box center [446, 126] width 339 height 13
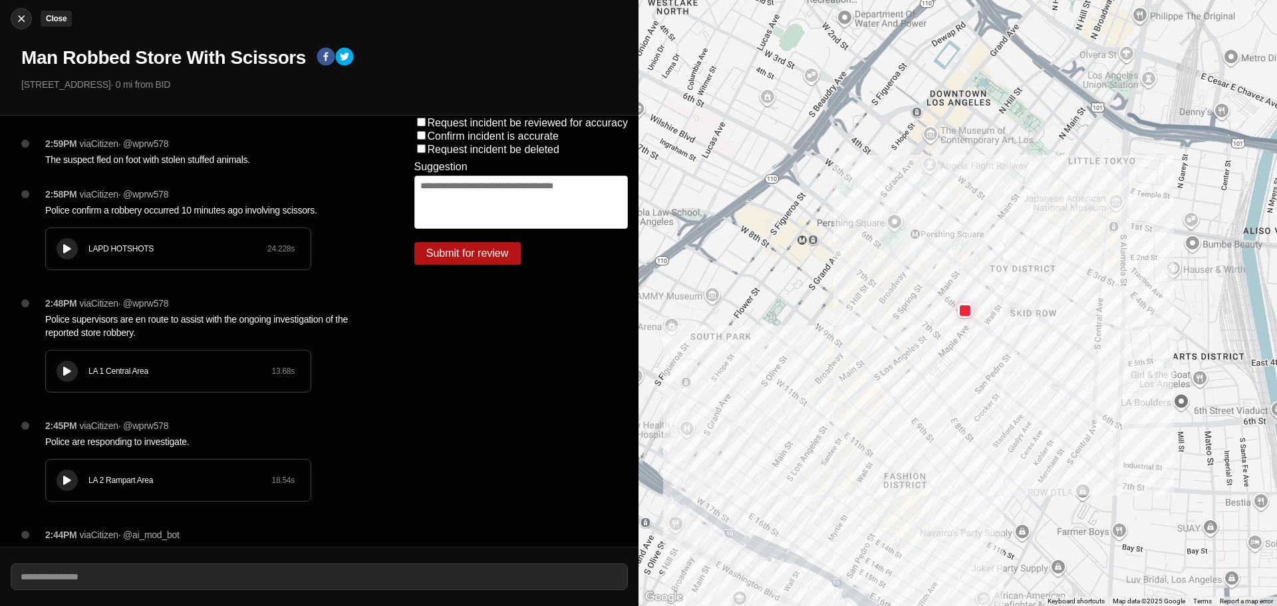
click at [19, 21] on img at bounding box center [21, 18] width 13 height 13
select select "*"
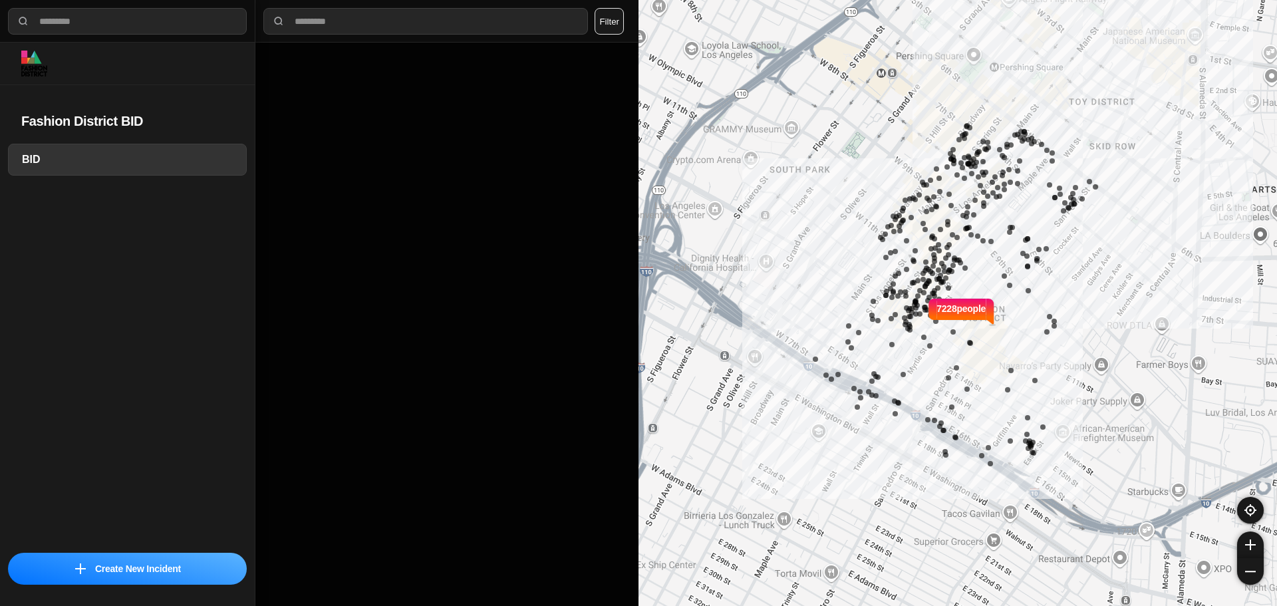
select select "*"
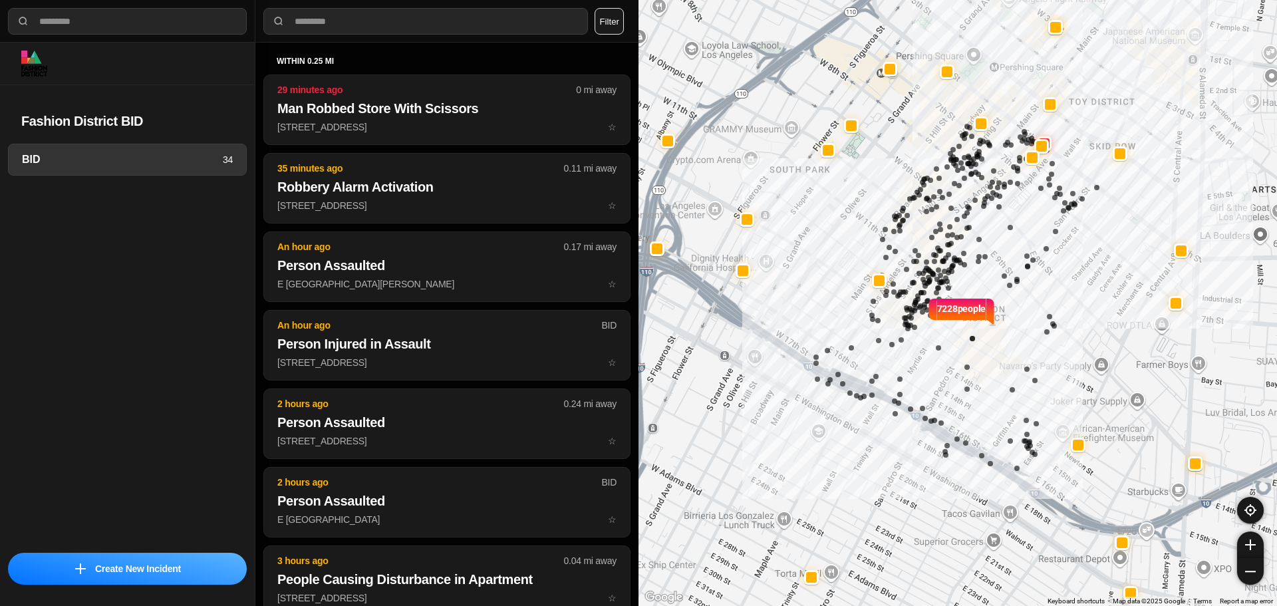
select select "*"
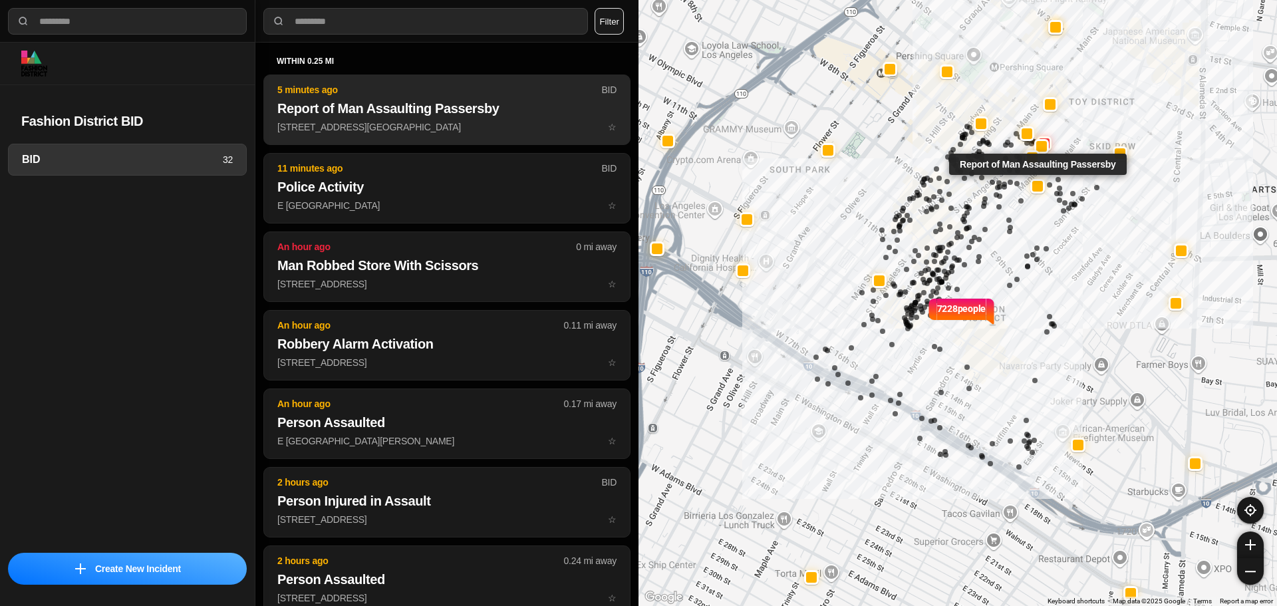
click at [452, 101] on h2 "Report of Man Assaulting Passersby" at bounding box center [446, 108] width 339 height 19
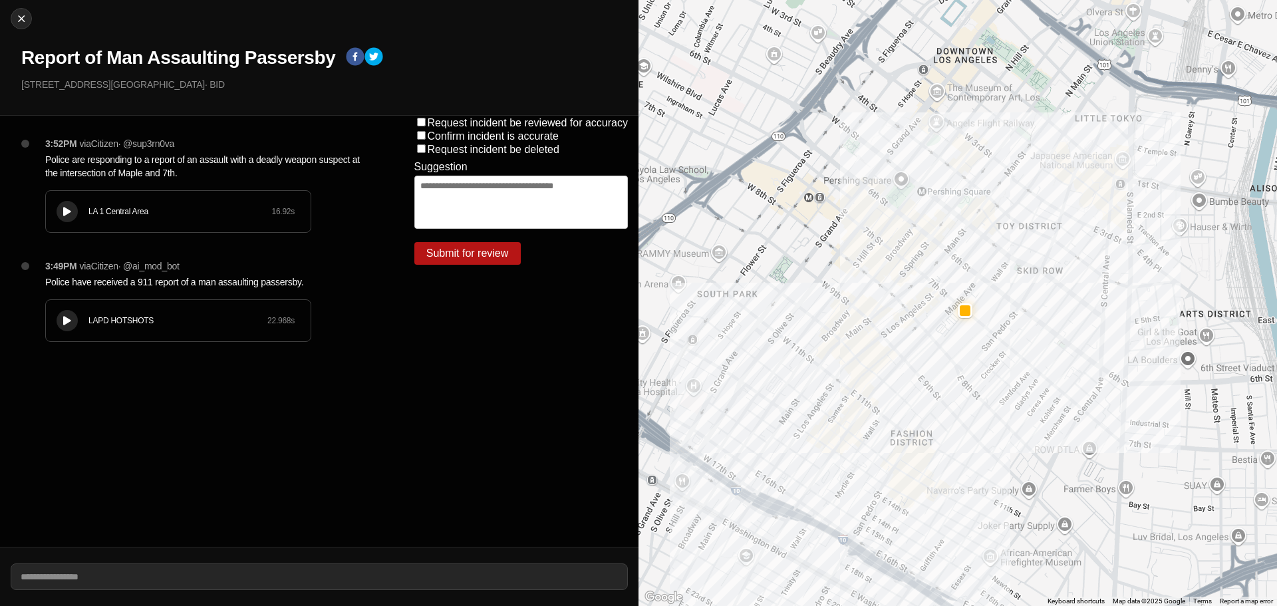
click at [70, 322] on icon at bounding box center [67, 321] width 8 height 9
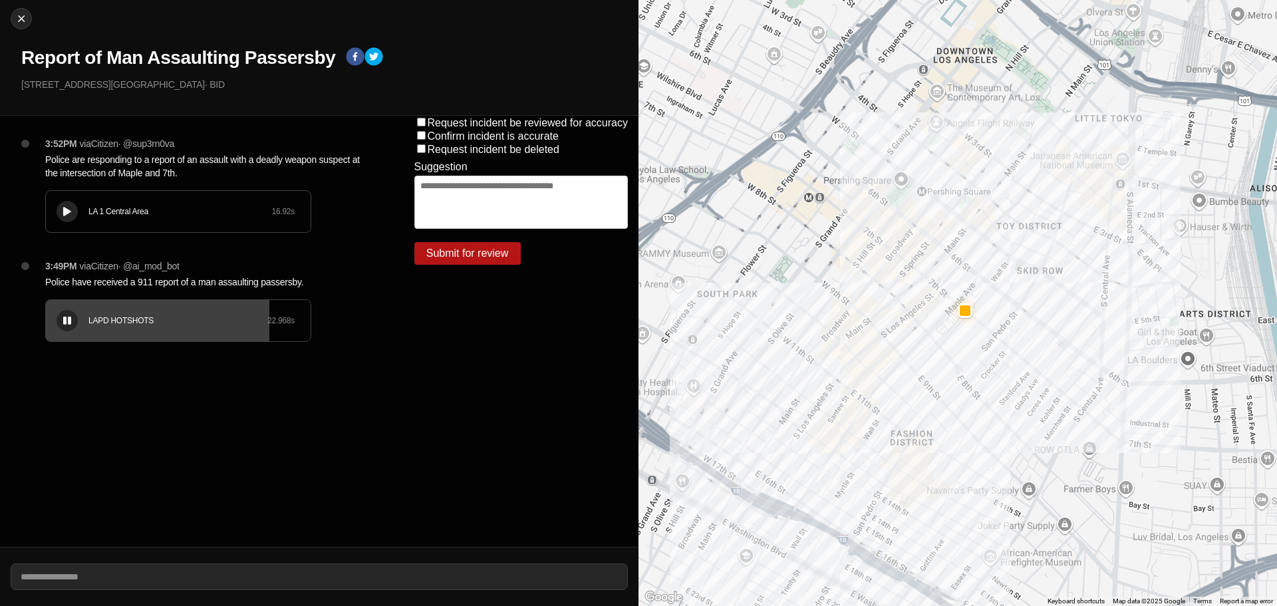
click at [63, 207] on div at bounding box center [67, 212] width 13 height 10
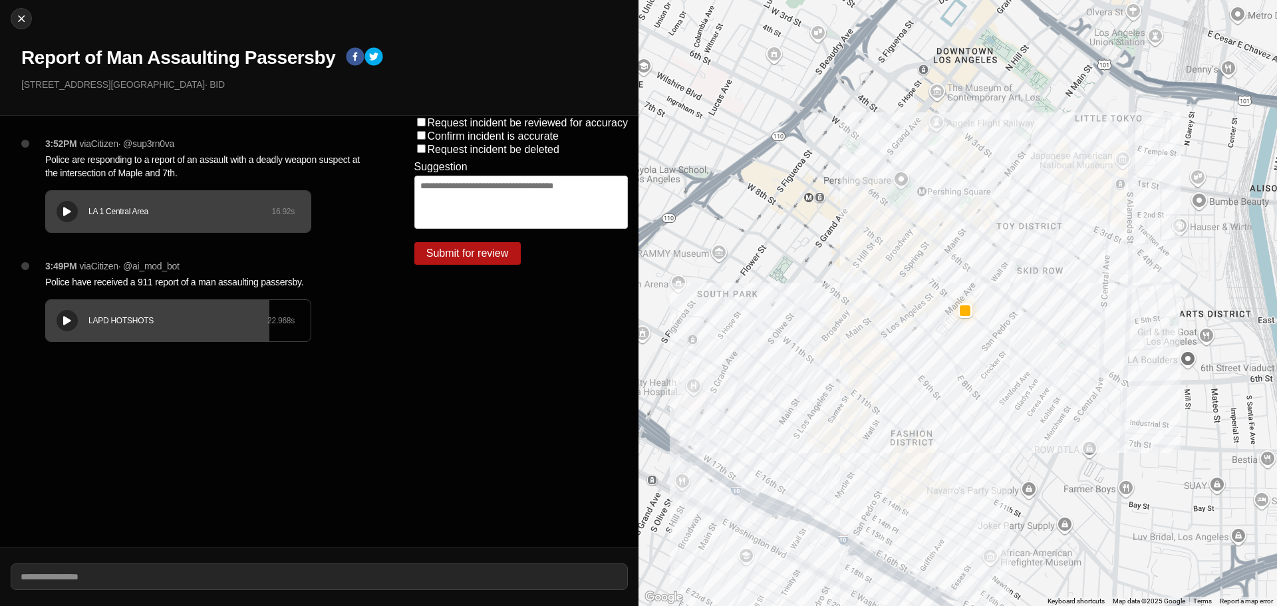
click at [271, 54] on h1 "Report of Man Assaulting Passersby" at bounding box center [178, 58] width 314 height 24
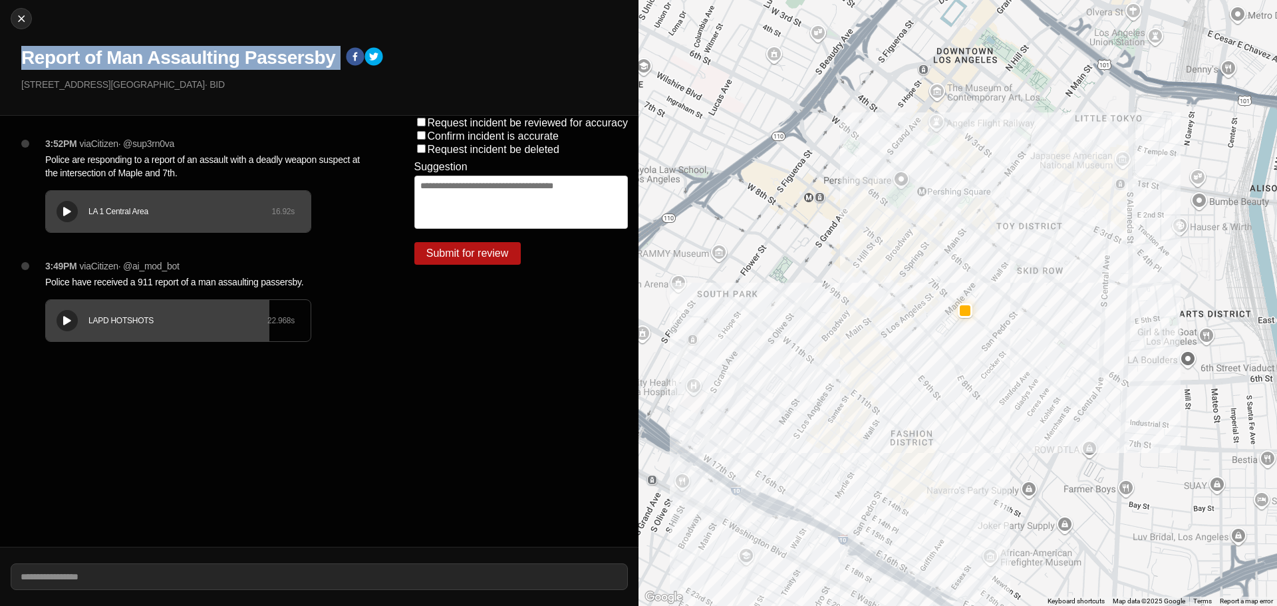
click at [271, 54] on h1 "Report of Man Assaulting Passersby" at bounding box center [178, 58] width 314 height 24
copy div "Report of Man Assaulting Passersby"
drag, startPoint x: 105, startPoint y: 86, endPoint x: 0, endPoint y: 69, distance: 106.5
click at [0, 69] on div "Close Report of Man Assaulting Passersby E 7th St & Maple Ave · BID" at bounding box center [319, 58] width 638 height 116
click at [47, 92] on div "Close Report of Man Assaulting Passersby E 7th St & Maple Ave · BID" at bounding box center [319, 58] width 638 height 116
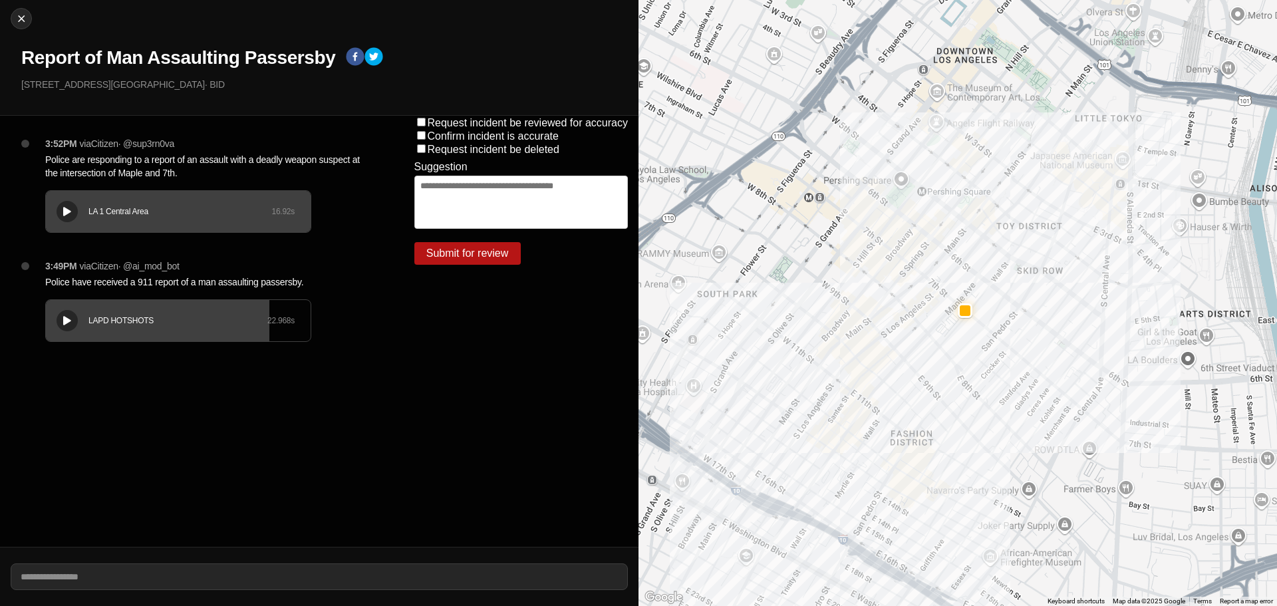
click at [112, 97] on div "Close Report of Man Assaulting Passersby E 7th St & Maple Ave · BID" at bounding box center [319, 58] width 638 height 116
drag, startPoint x: 104, startPoint y: 83, endPoint x: 0, endPoint y: 84, distance: 103.7
click at [0, 84] on div "Close Report of Man Assaulting Passersby E 7th St & Maple Ave · BID" at bounding box center [319, 58] width 638 height 116
copy p "E 7th St & Maple Ave"
click at [129, 277] on p "Police have received a 911 report of a man assaulting passersby." at bounding box center [203, 281] width 316 height 13
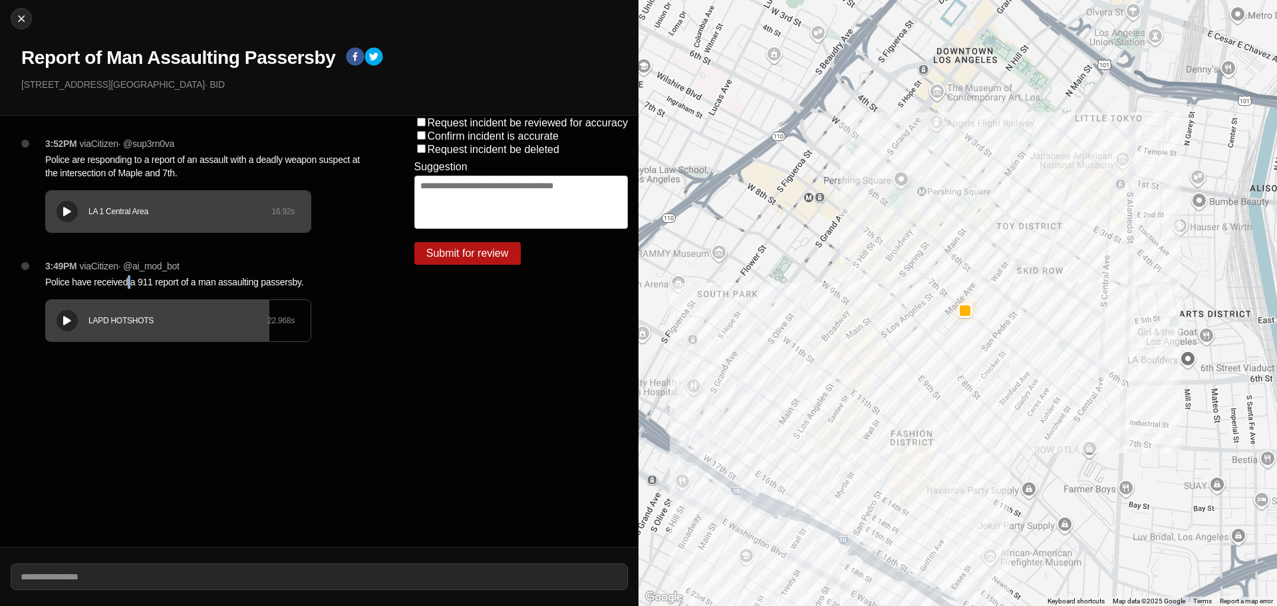
click at [129, 277] on p "Police have received a 911 report of a man assaulting passersby." at bounding box center [203, 281] width 316 height 13
copy p "Police have received a 911 report of a man assaulting passersby."
click at [305, 156] on p "Police are responding to a report of an assault with a deadly weapon suspect at…" at bounding box center [203, 166] width 316 height 27
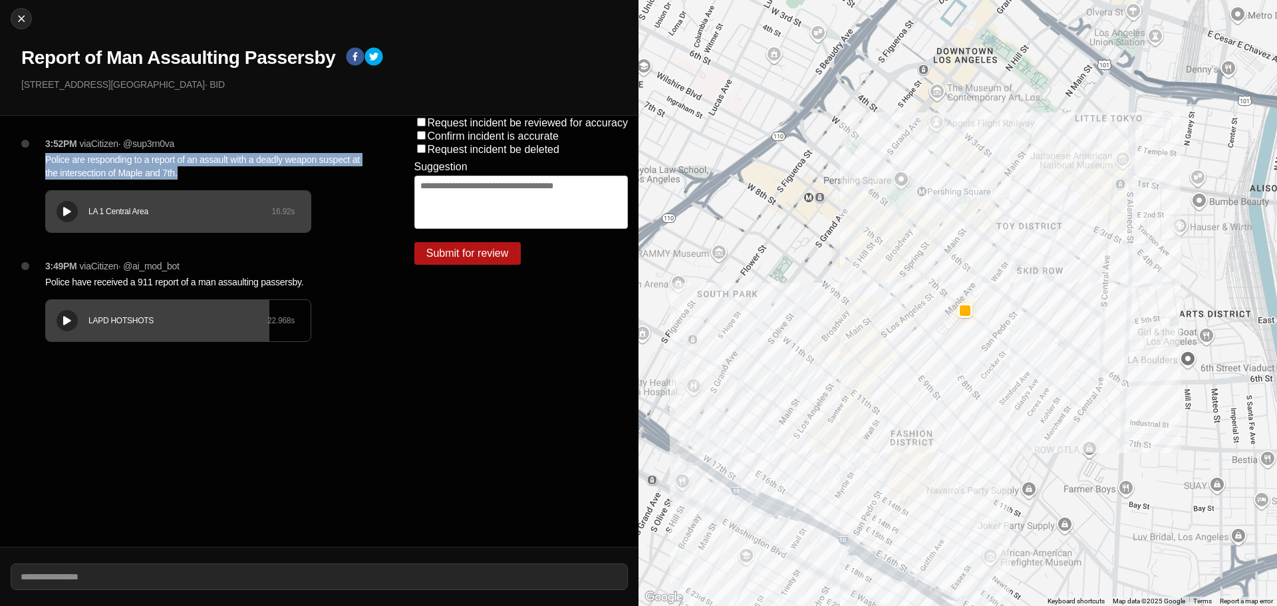
click at [305, 156] on p "Police are responding to a report of an assault with a deadly weapon suspect at…" at bounding box center [203, 166] width 316 height 27
click at [304, 156] on p "Police are responding to a report of an assault with a deadly weapon suspect at…" at bounding box center [203, 166] width 316 height 27
copy p "Police are responding to a report of an assault with a deadly weapon suspect at…"
click at [12, 21] on div at bounding box center [21, 18] width 20 height 13
select select "*"
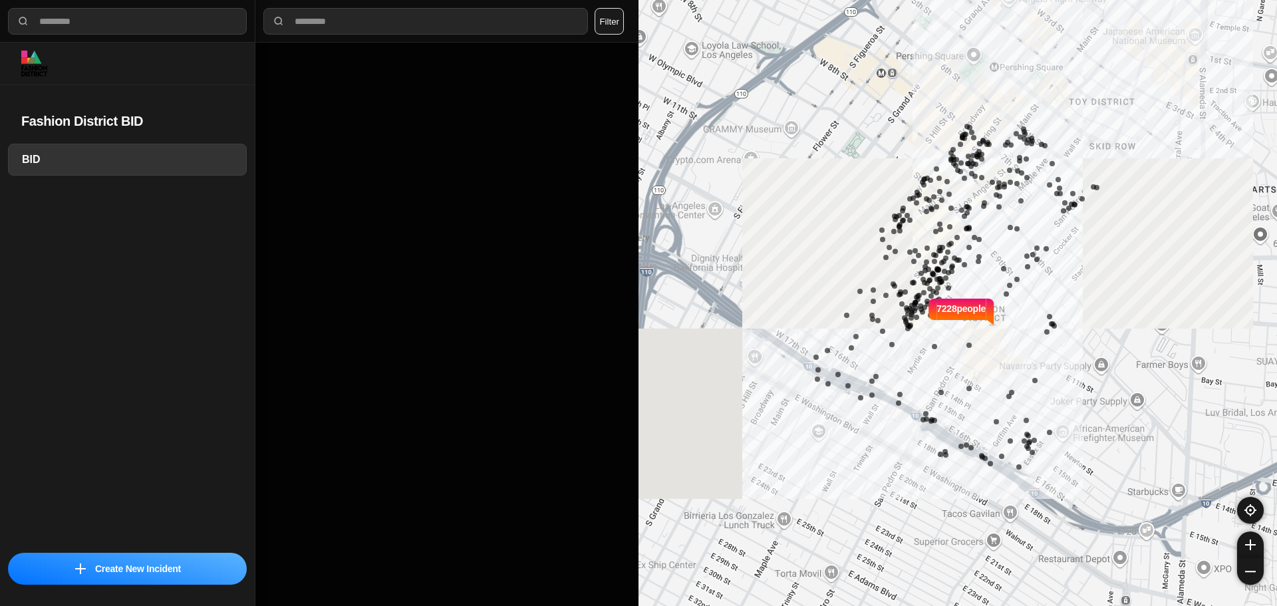
select select "*"
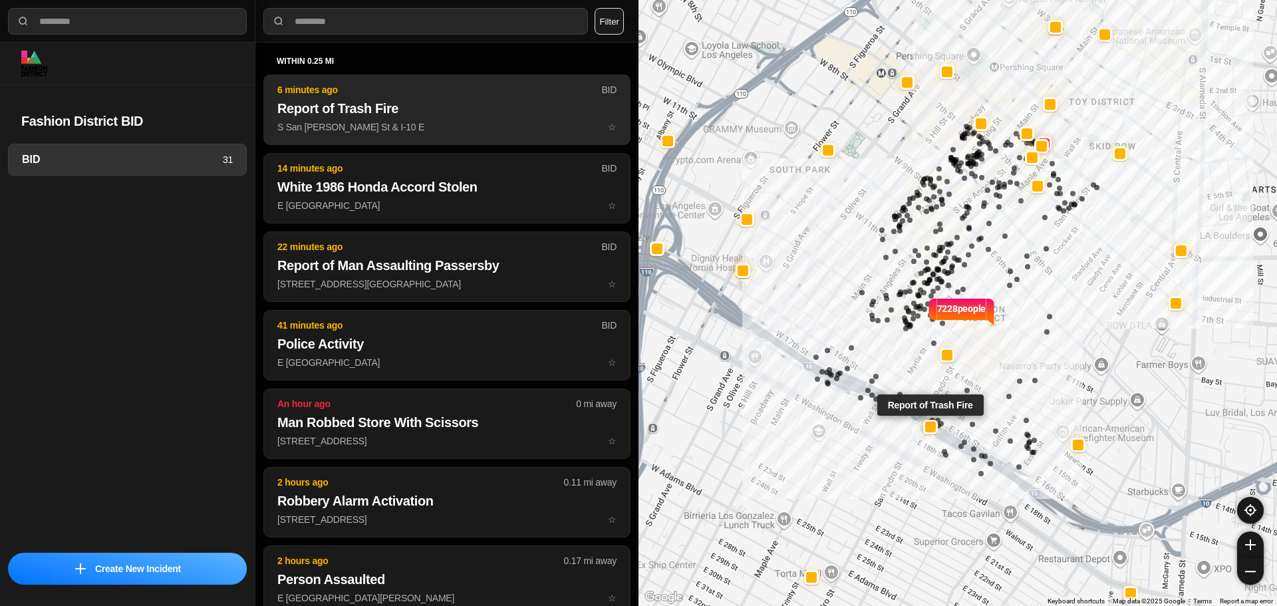
click at [406, 125] on p "S San Pedro St & I-10 E ☆" at bounding box center [446, 126] width 339 height 13
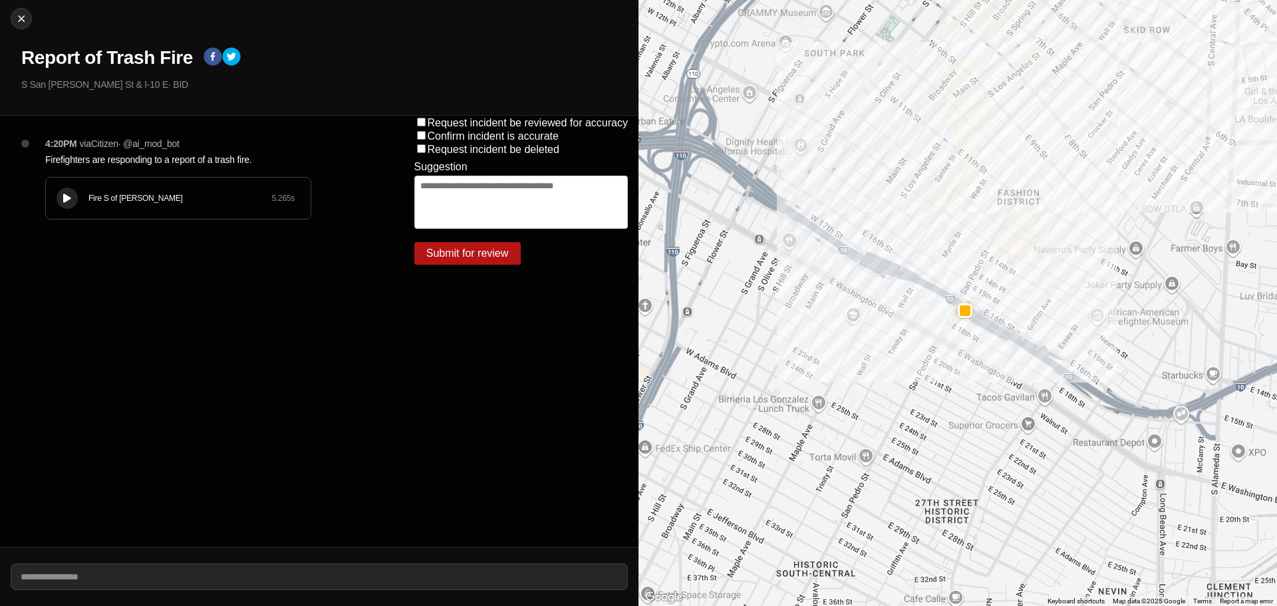
click at [23, 13] on img at bounding box center [21, 18] width 13 height 13
select select "*"
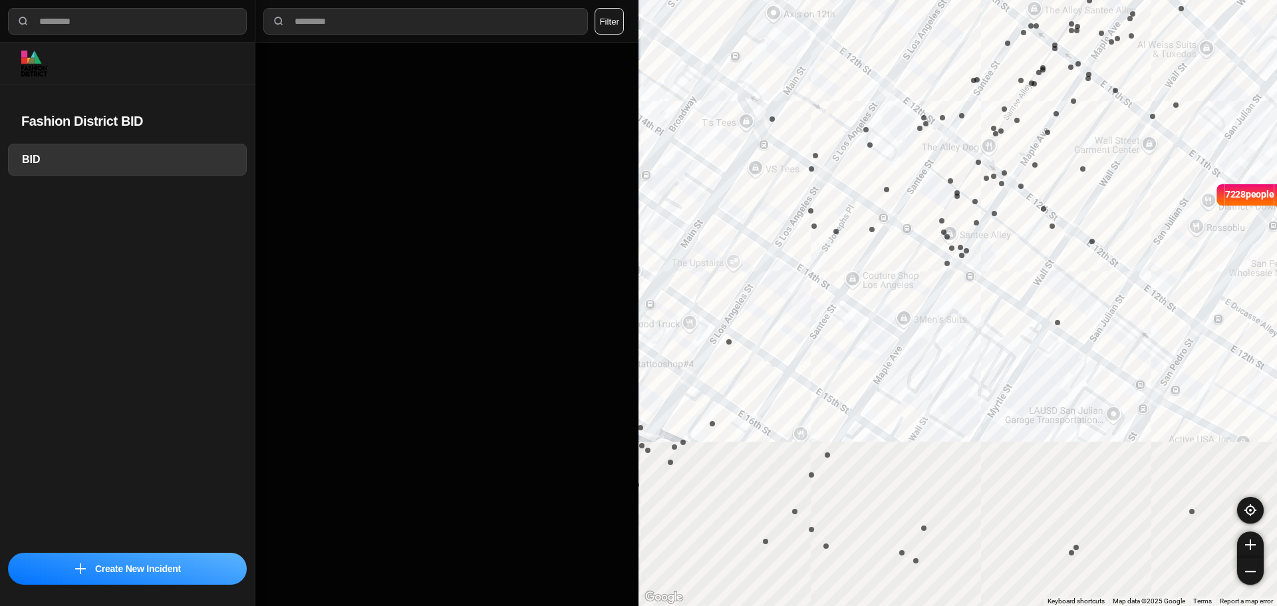
drag, startPoint x: 1009, startPoint y: 519, endPoint x: 876, endPoint y: 211, distance: 336.0
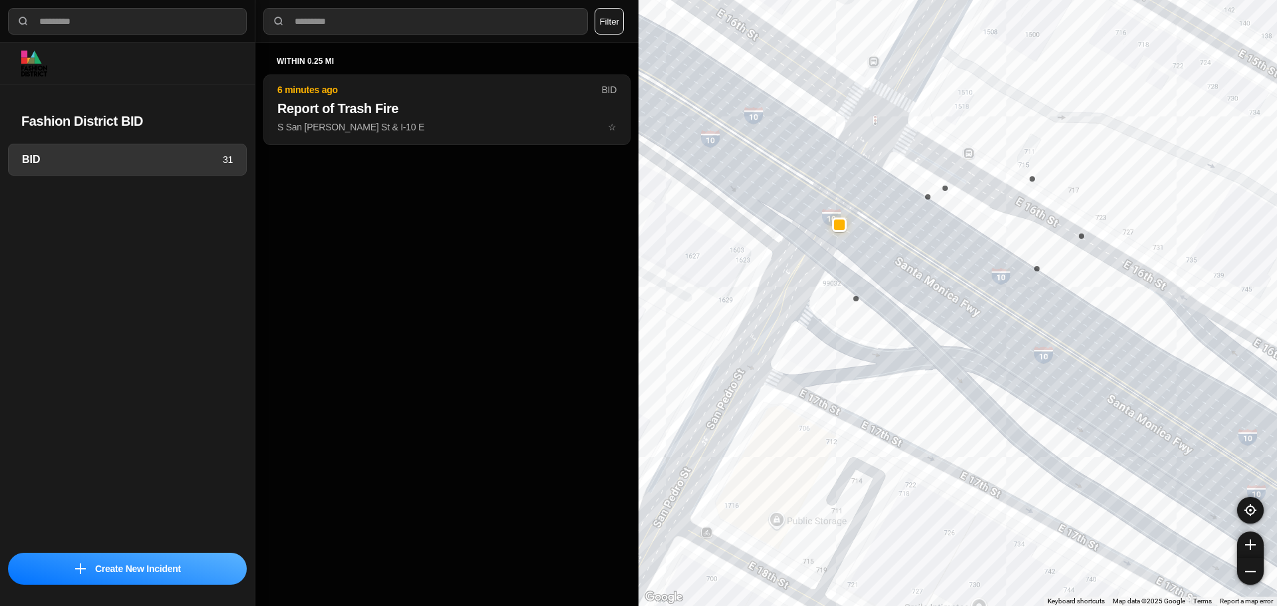
drag, startPoint x: 819, startPoint y: 295, endPoint x: 838, endPoint y: 299, distance: 19.6
click at [852, 350] on div "7228 people" at bounding box center [957, 303] width 638 height 606
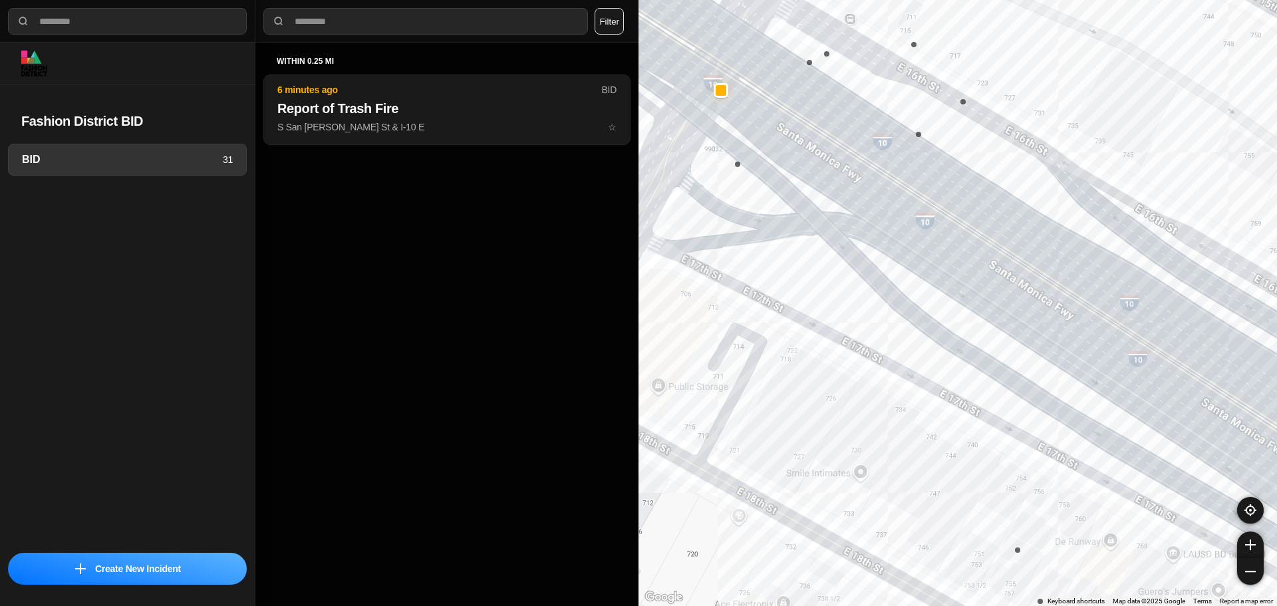
drag, startPoint x: 983, startPoint y: 269, endPoint x: 888, endPoint y: 171, distance: 136.8
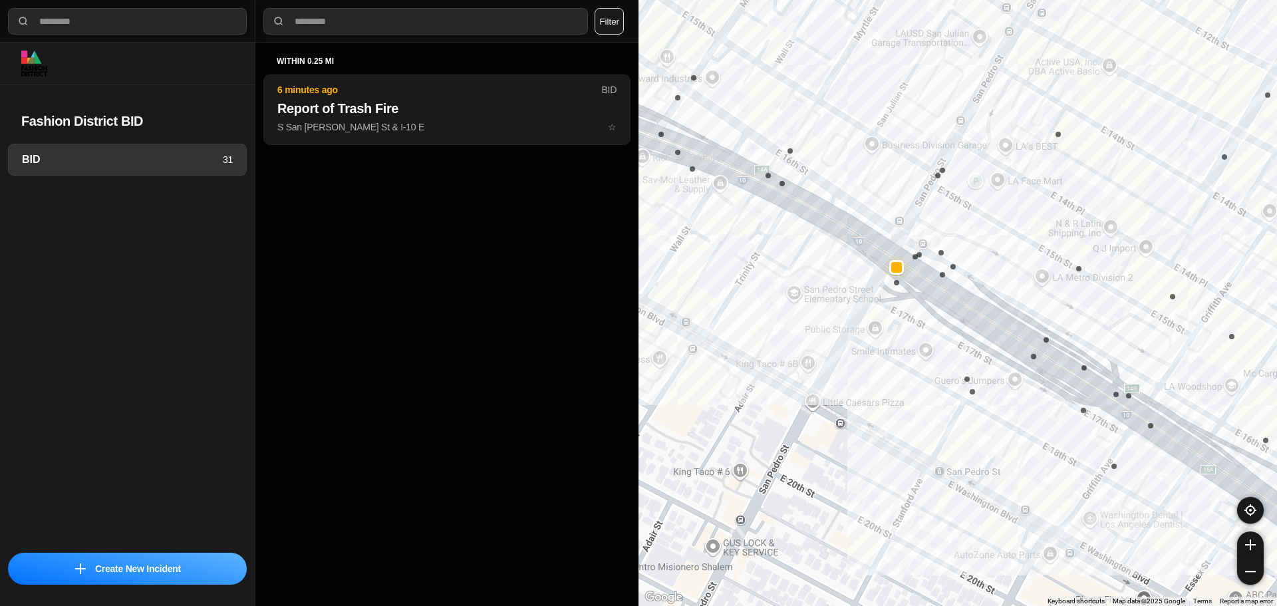
drag, startPoint x: 893, startPoint y: 190, endPoint x: 932, endPoint y: 283, distance: 101.0
click at [936, 289] on div "7228 people" at bounding box center [957, 303] width 638 height 606
select select "*"
